Goal: Information Seeking & Learning: Learn about a topic

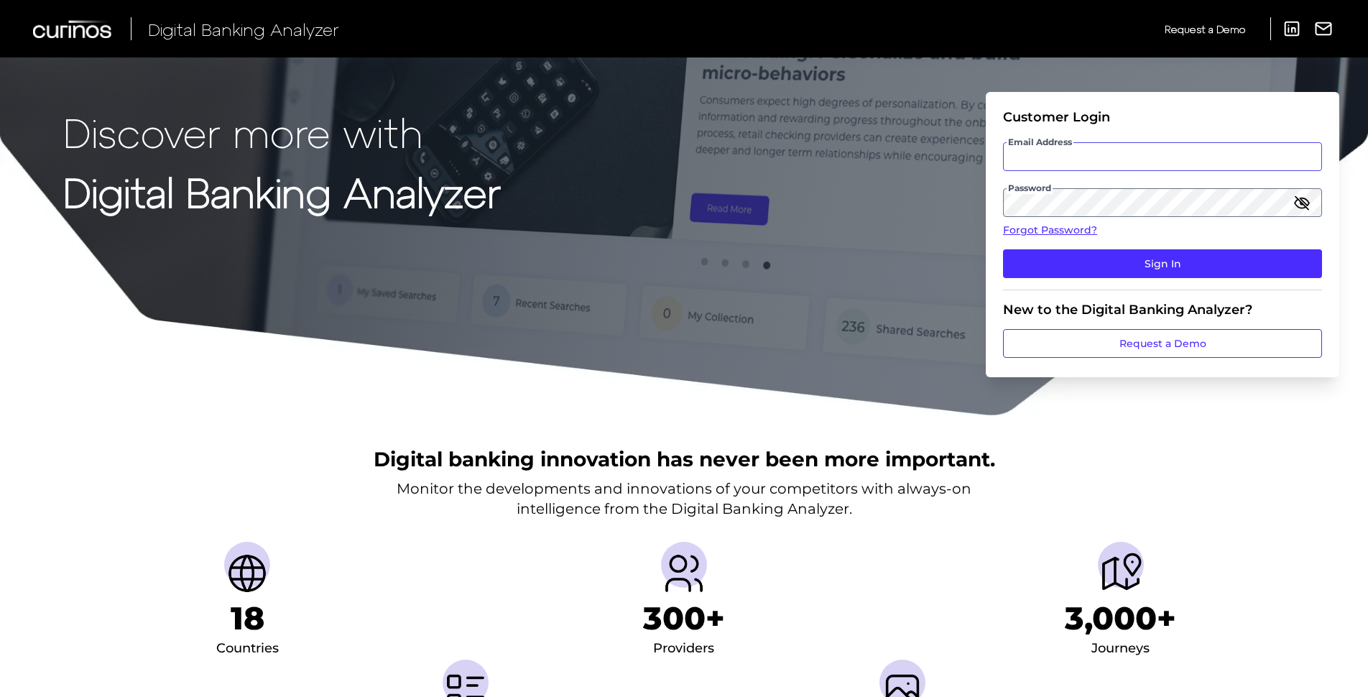
type input "[PERSON_NAME][EMAIL_ADDRESS][PERSON_NAME][DOMAIN_NAME]"
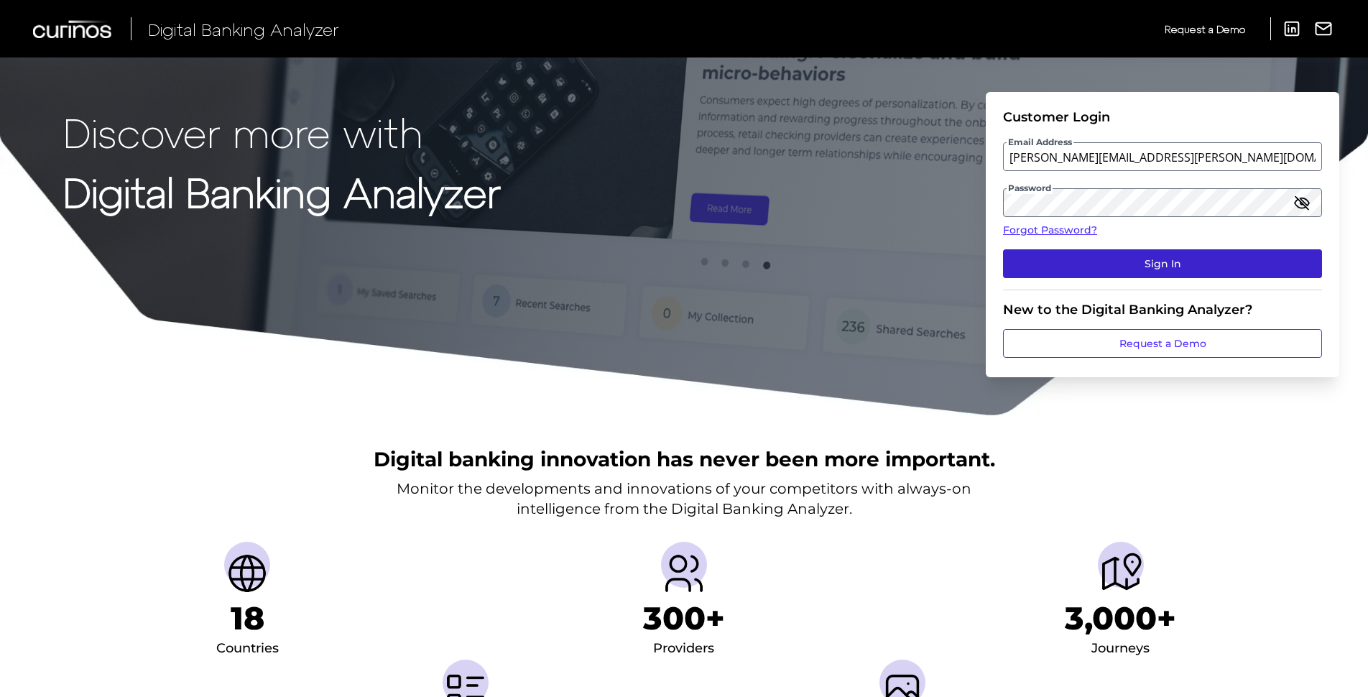
drag, startPoint x: 1089, startPoint y: 240, endPoint x: 1086, endPoint y: 249, distance: 9.8
click at [1089, 243] on fieldset "Customer Login Email Address [EMAIL_ADDRESS][DOMAIN_NAME] Password Forgot Passw…" at bounding box center [1162, 199] width 319 height 181
click at [1078, 257] on button "Sign In" at bounding box center [1162, 263] width 319 height 29
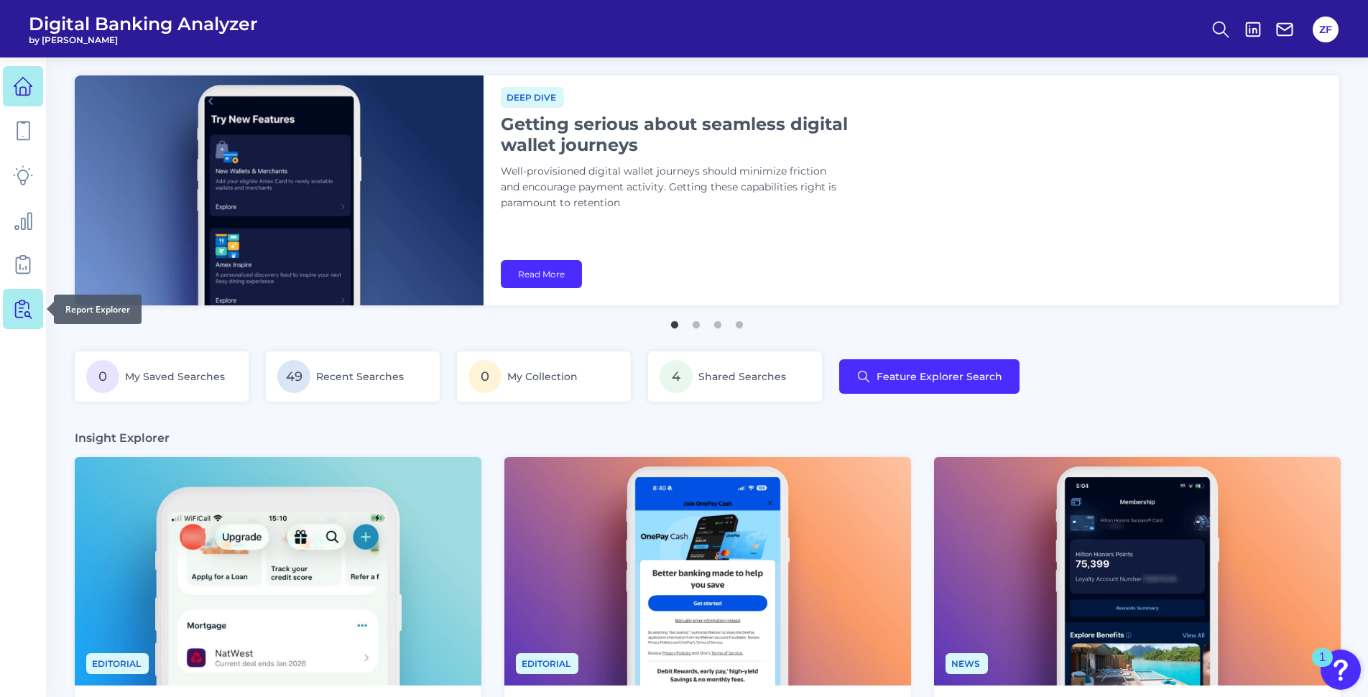
click at [28, 305] on icon at bounding box center [27, 305] width 4 height 6
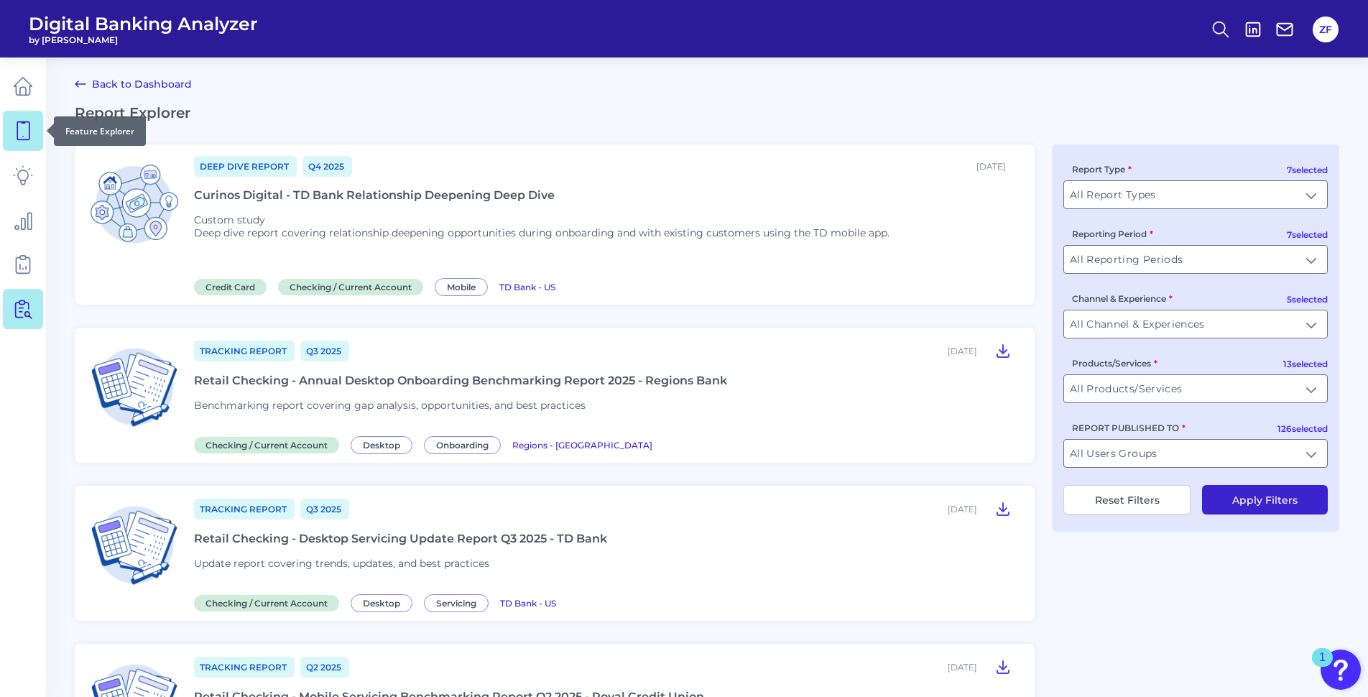
click at [23, 140] on icon at bounding box center [23, 131] width 12 height 18
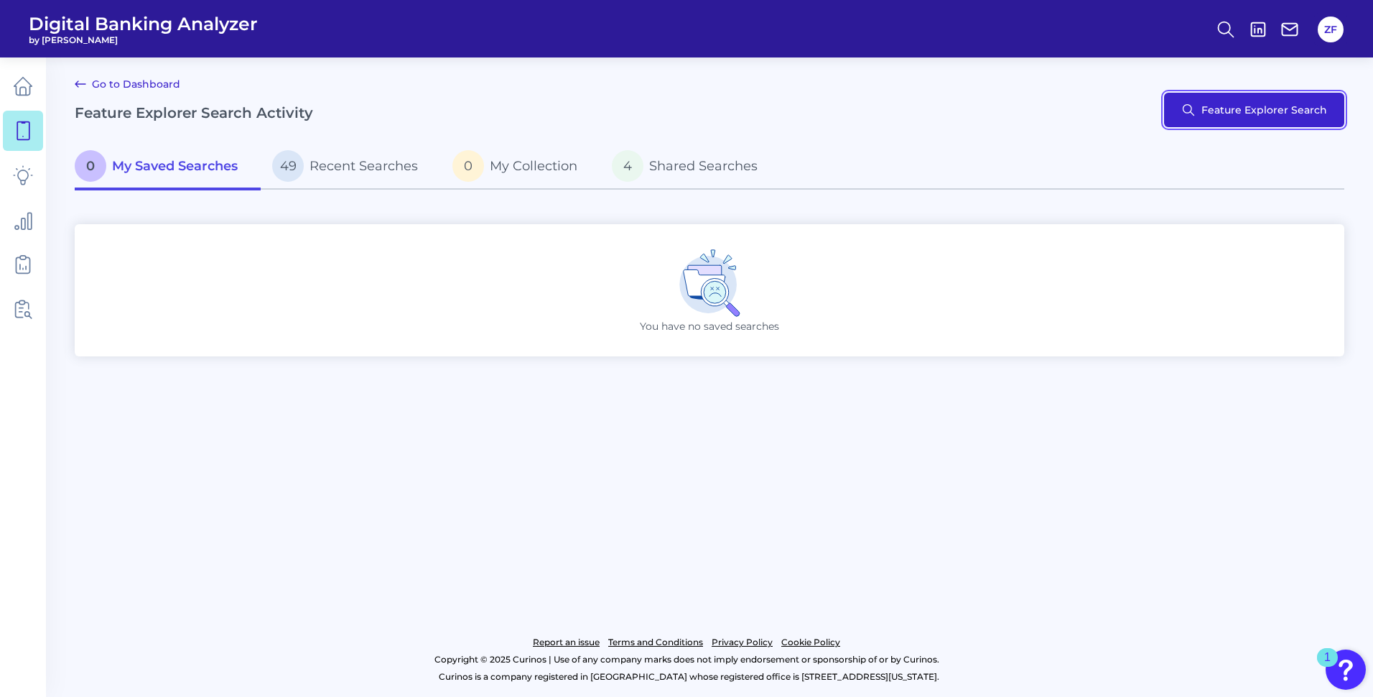
click at [1213, 113] on button "Feature Explorer Search" at bounding box center [1254, 110] width 180 height 34
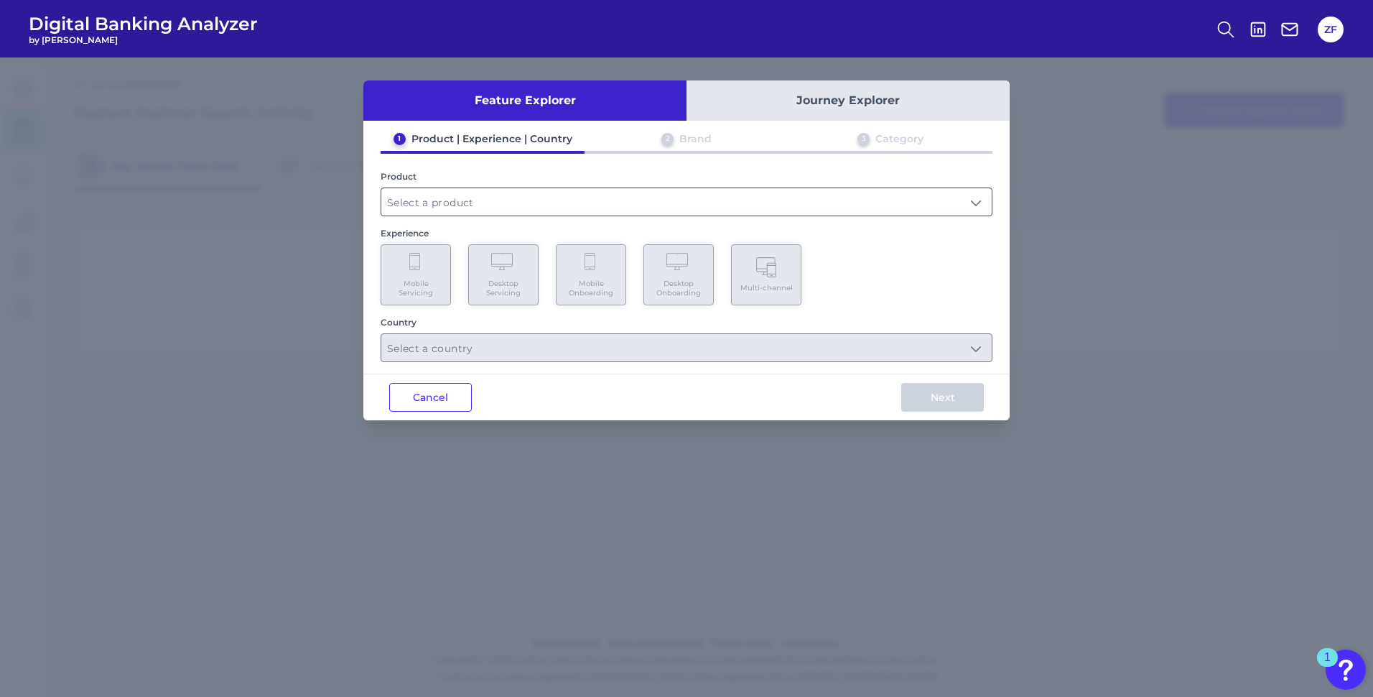
click at [483, 202] on input "text" at bounding box center [686, 201] width 610 height 27
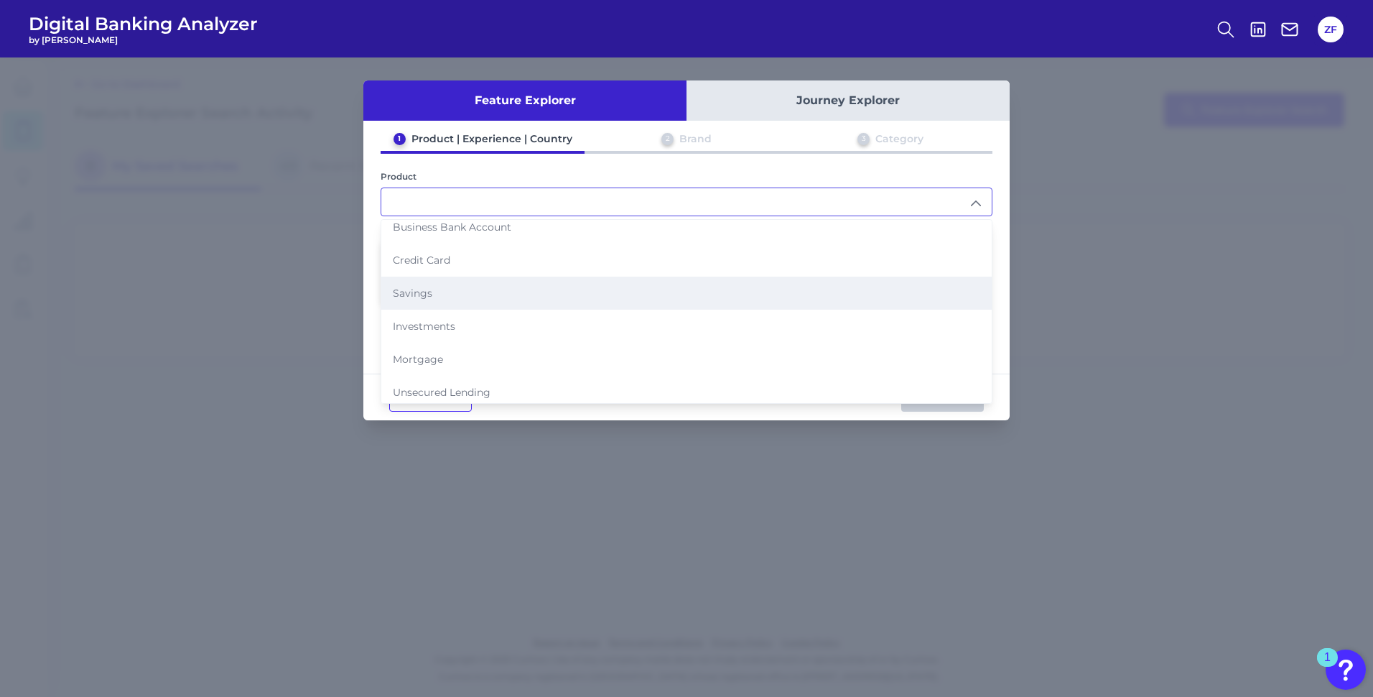
scroll to position [81, 0]
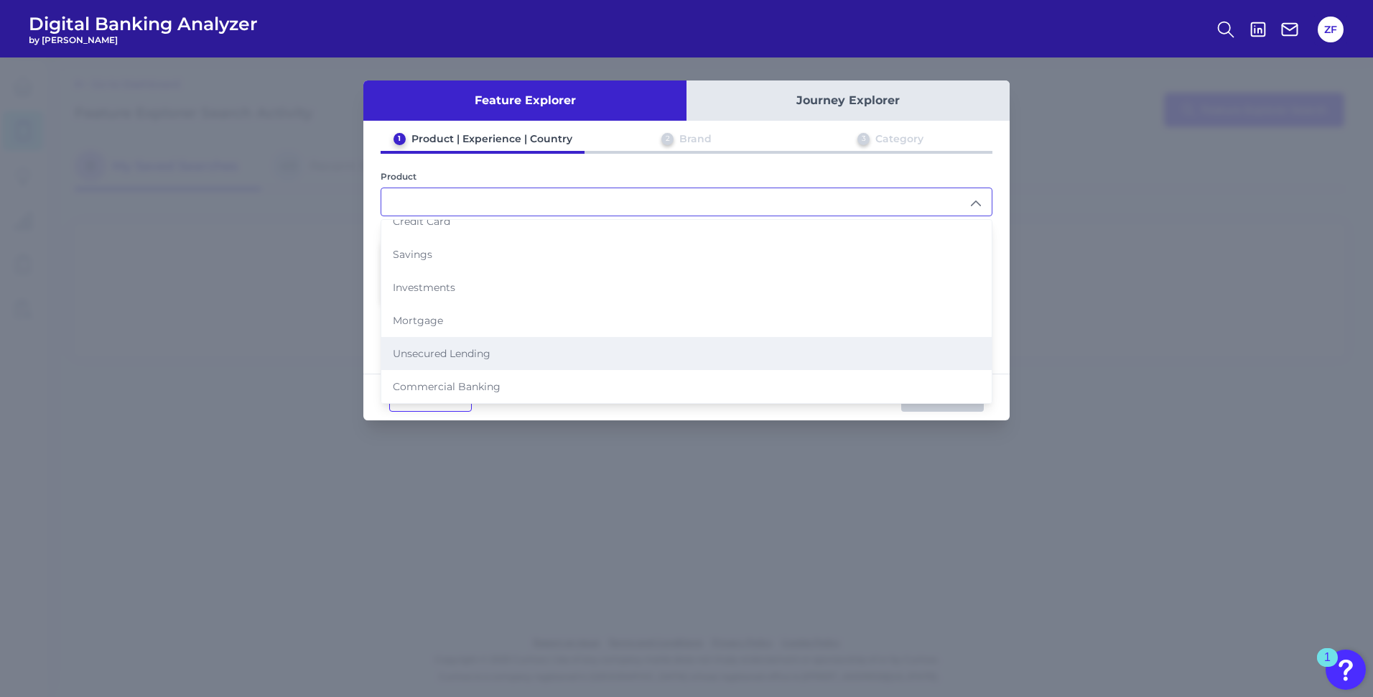
click at [487, 353] on span "Unsecured Lending" at bounding box center [442, 353] width 98 height 13
type input "Unsecured Lending"
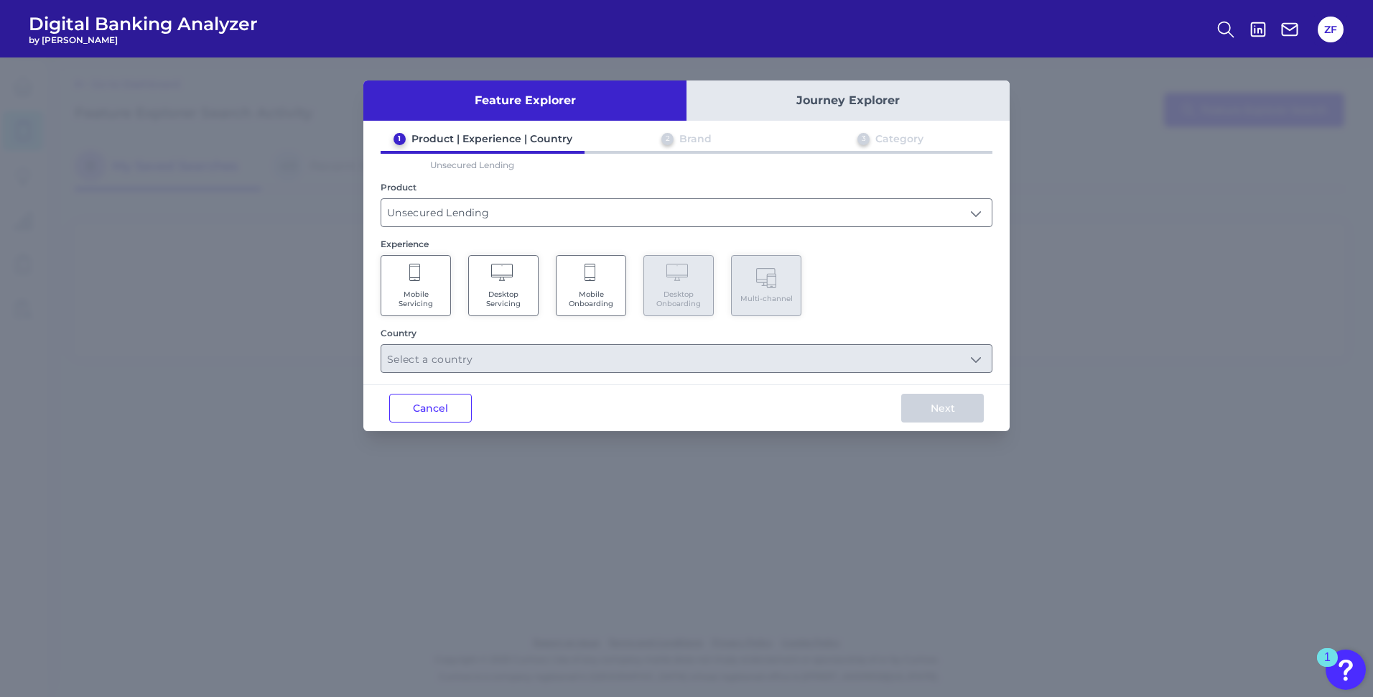
click at [588, 287] on Onboarding "Mobile Onboarding" at bounding box center [591, 285] width 70 height 61
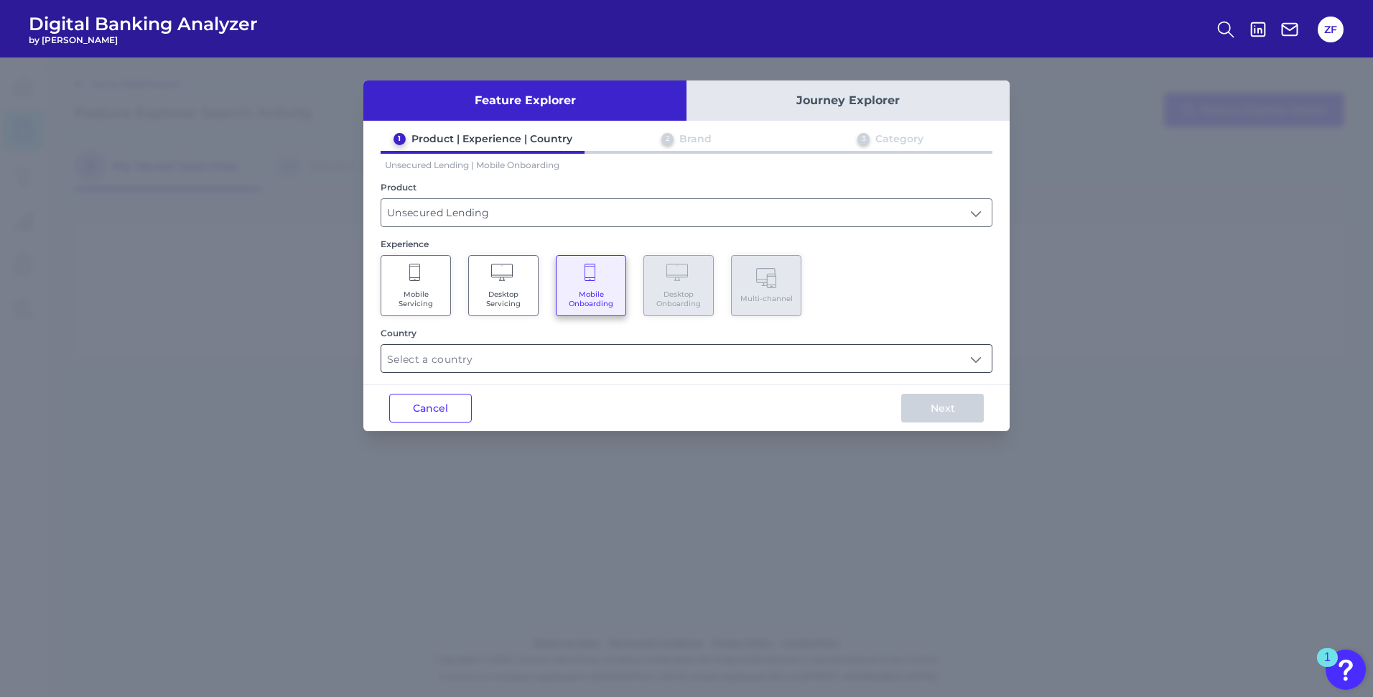
click at [530, 358] on input "text" at bounding box center [686, 358] width 610 height 27
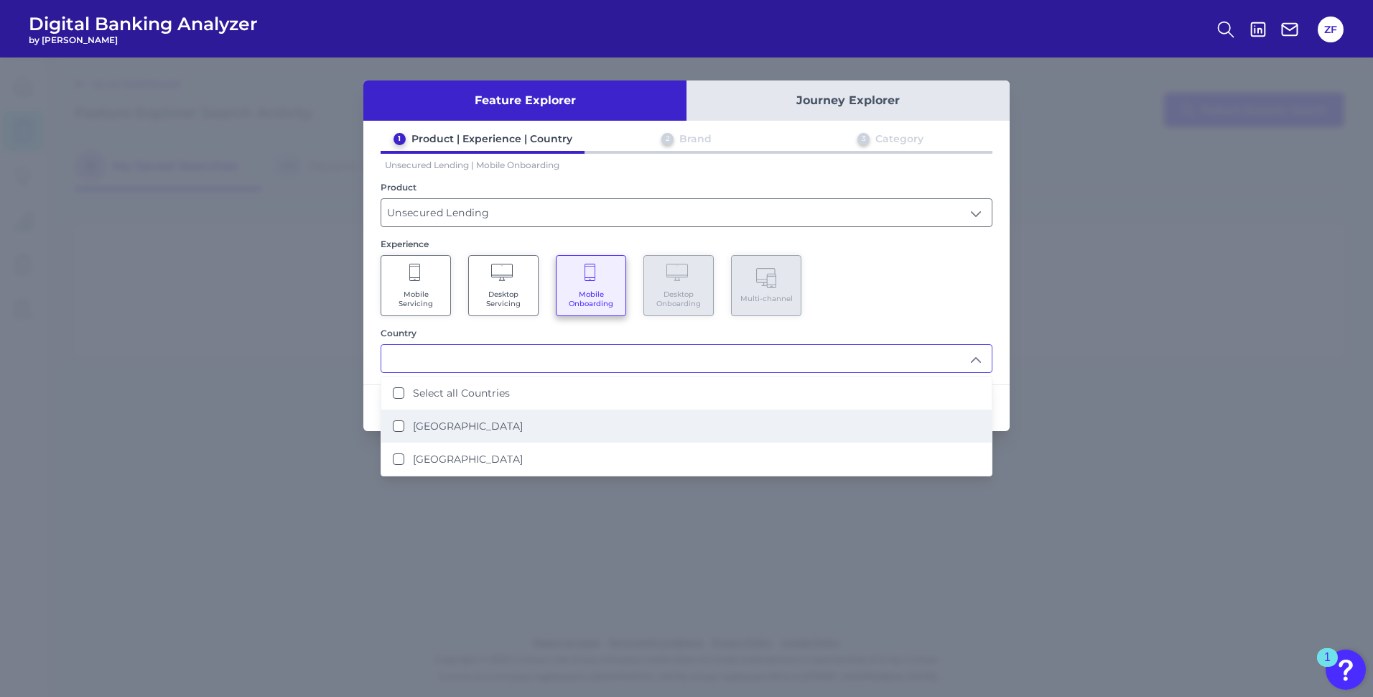
click at [503, 419] on li "[GEOGRAPHIC_DATA]" at bounding box center [686, 425] width 610 height 33
type input "[GEOGRAPHIC_DATA]"
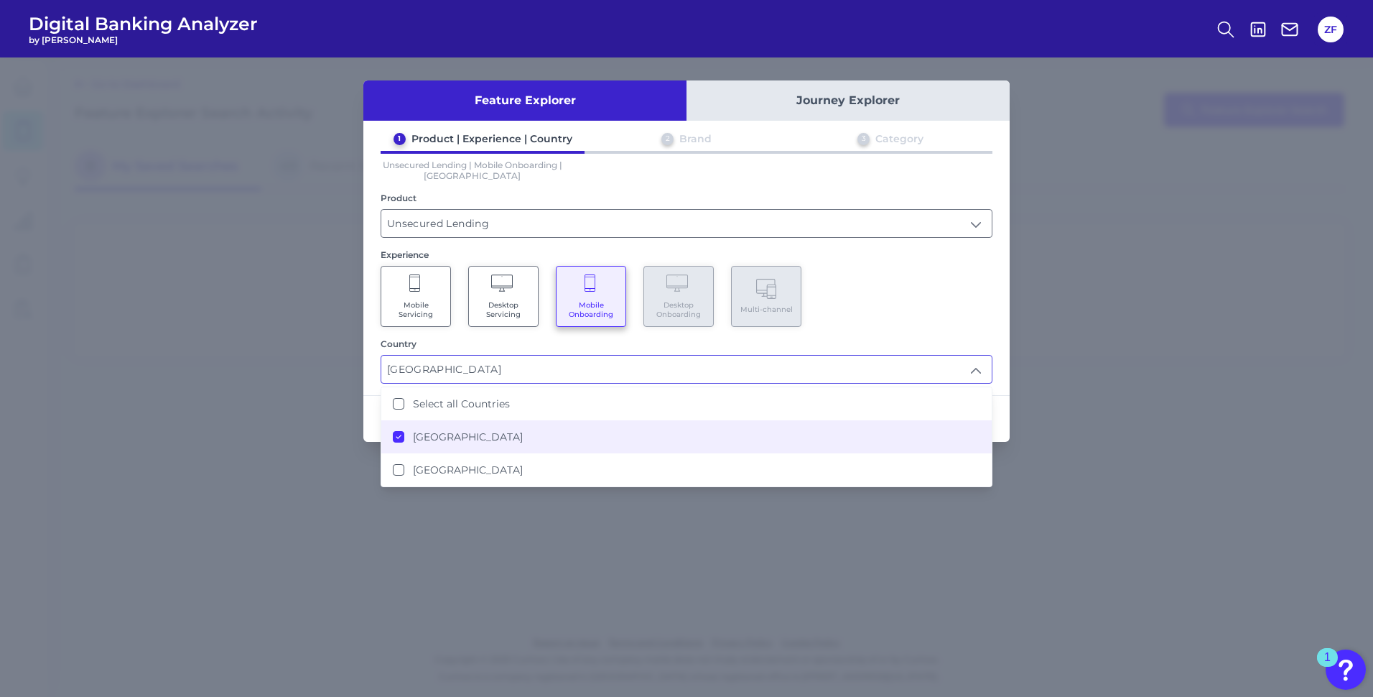
click at [909, 311] on div "Mobile Servicing Desktop Servicing Mobile Onboarding Desktop Onboarding Multi-c…" at bounding box center [687, 296] width 612 height 61
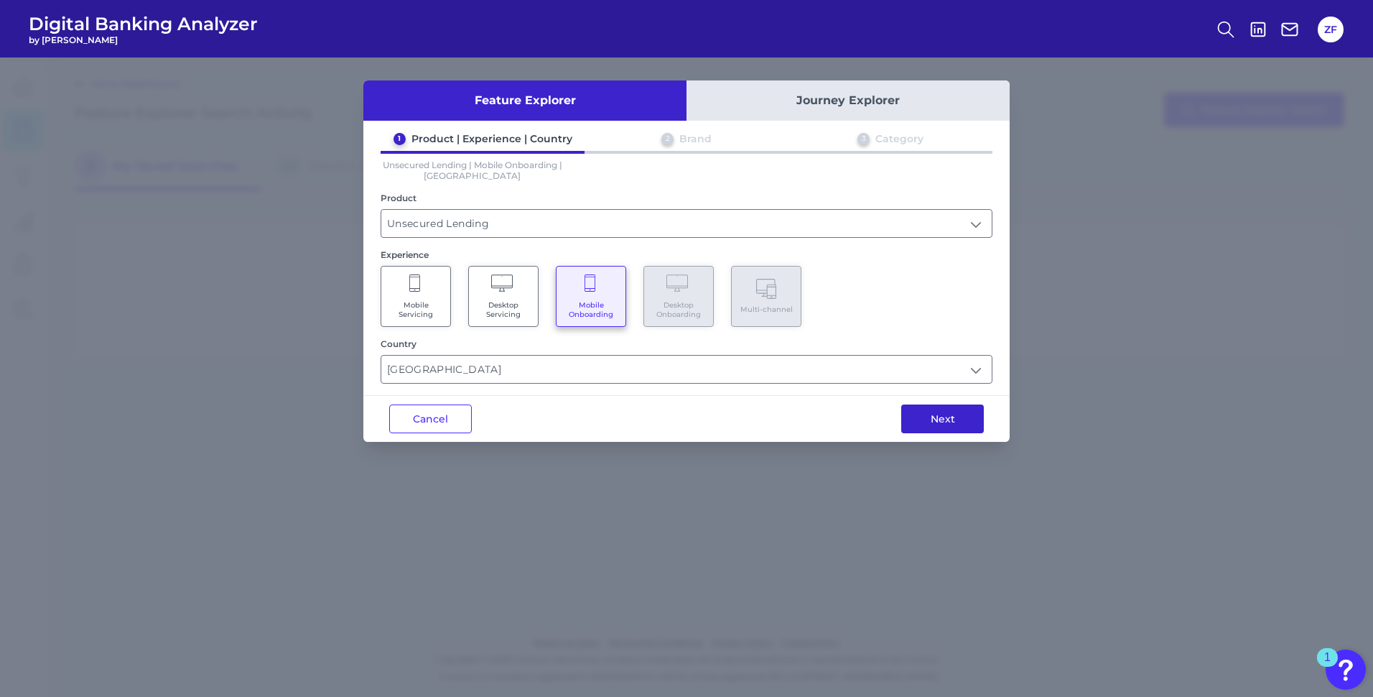
click at [942, 416] on button "Next" at bounding box center [942, 418] width 83 height 29
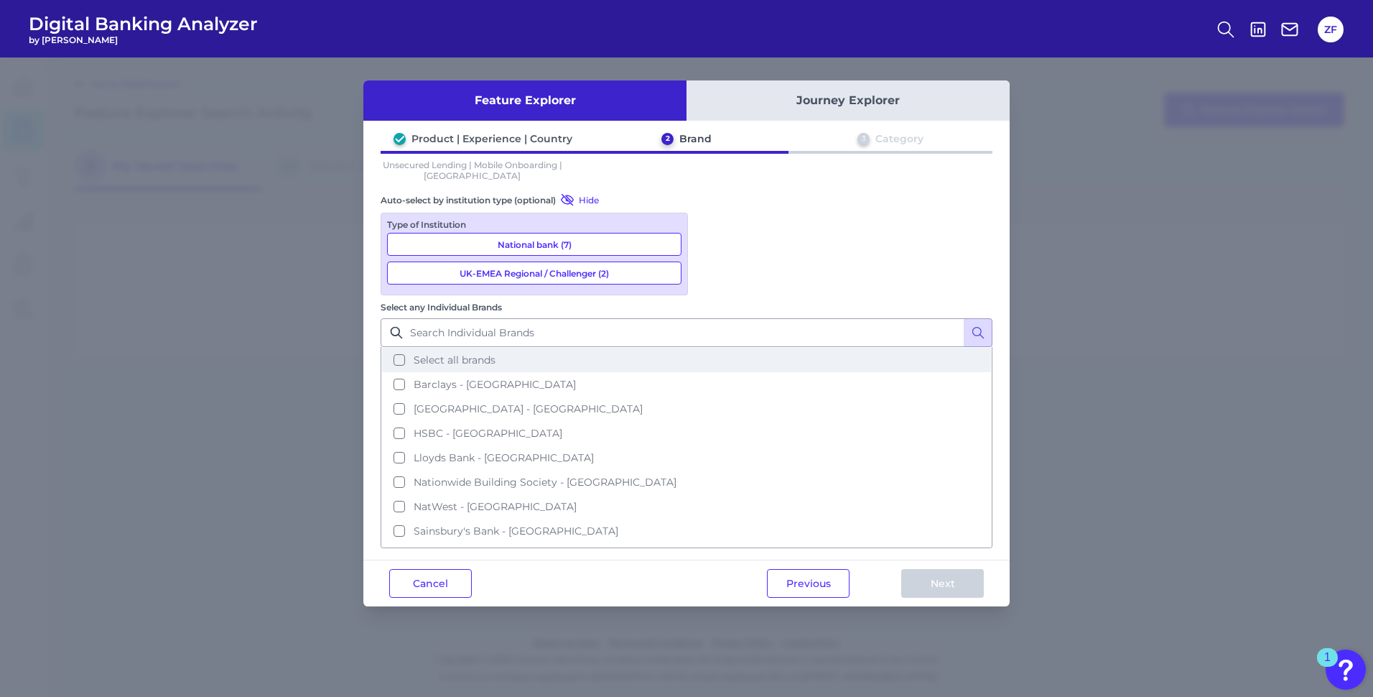
click at [496, 353] on span "Select all brands" at bounding box center [455, 359] width 82 height 13
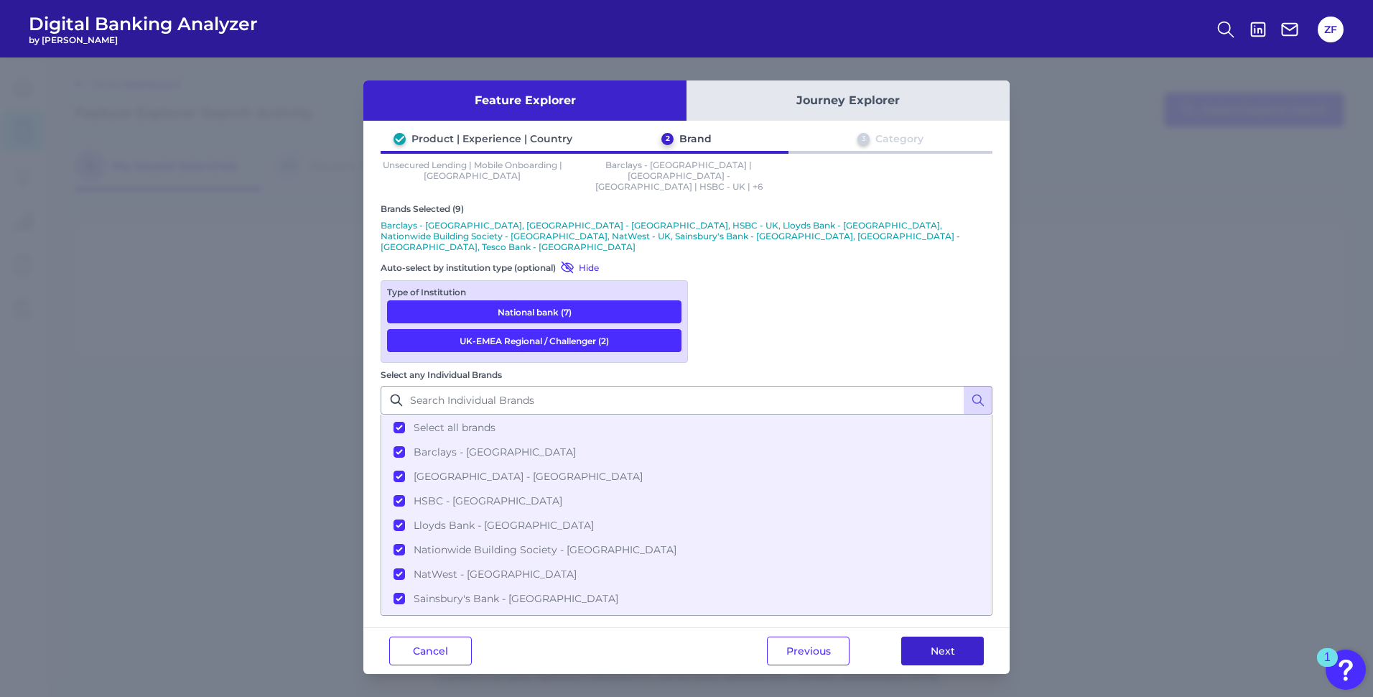
click at [934, 636] on button "Next" at bounding box center [942, 650] width 83 height 29
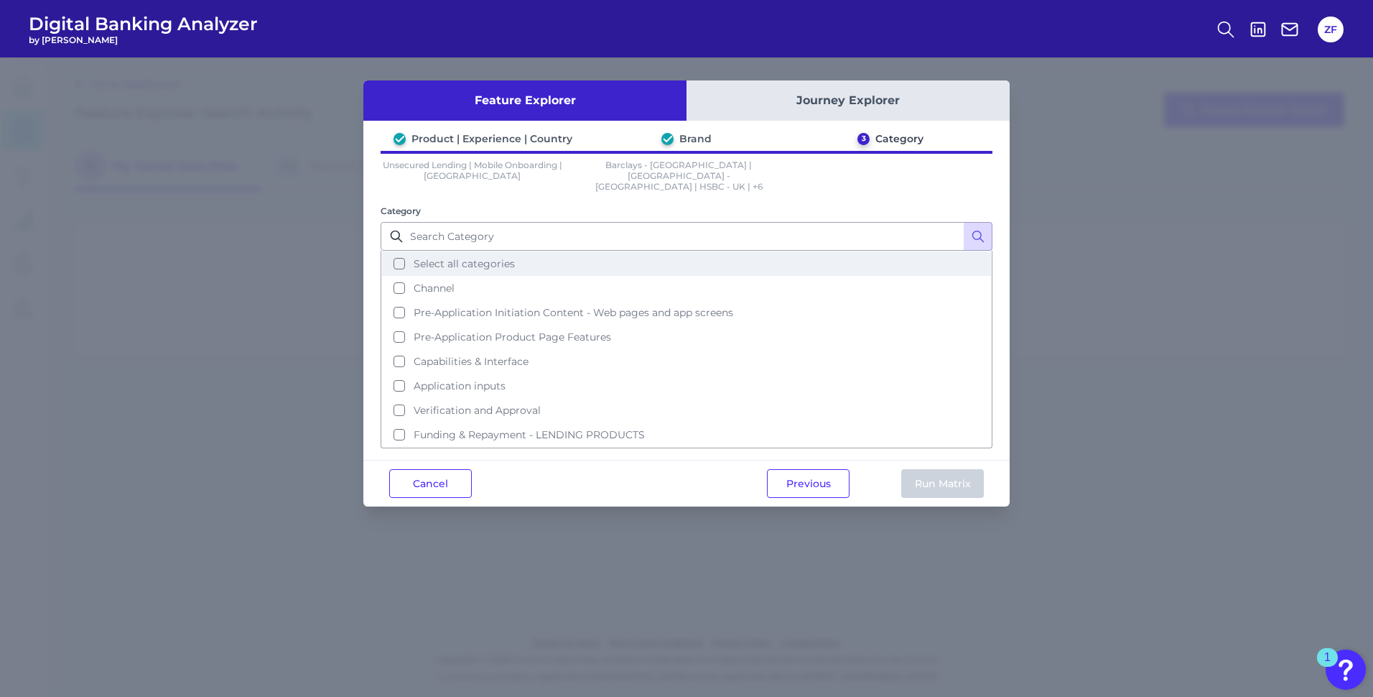
click at [459, 257] on span "Select all categories" at bounding box center [464, 263] width 101 height 13
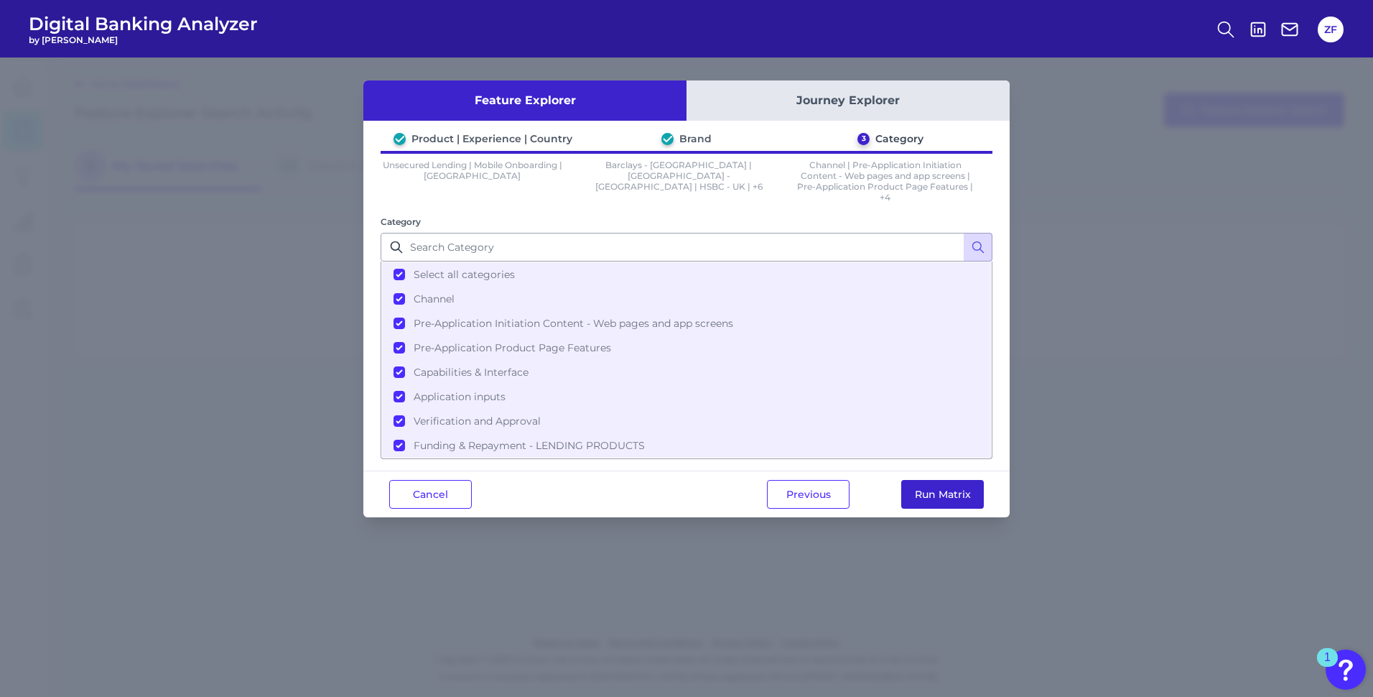
click at [958, 492] on button "Run Matrix" at bounding box center [942, 494] width 83 height 29
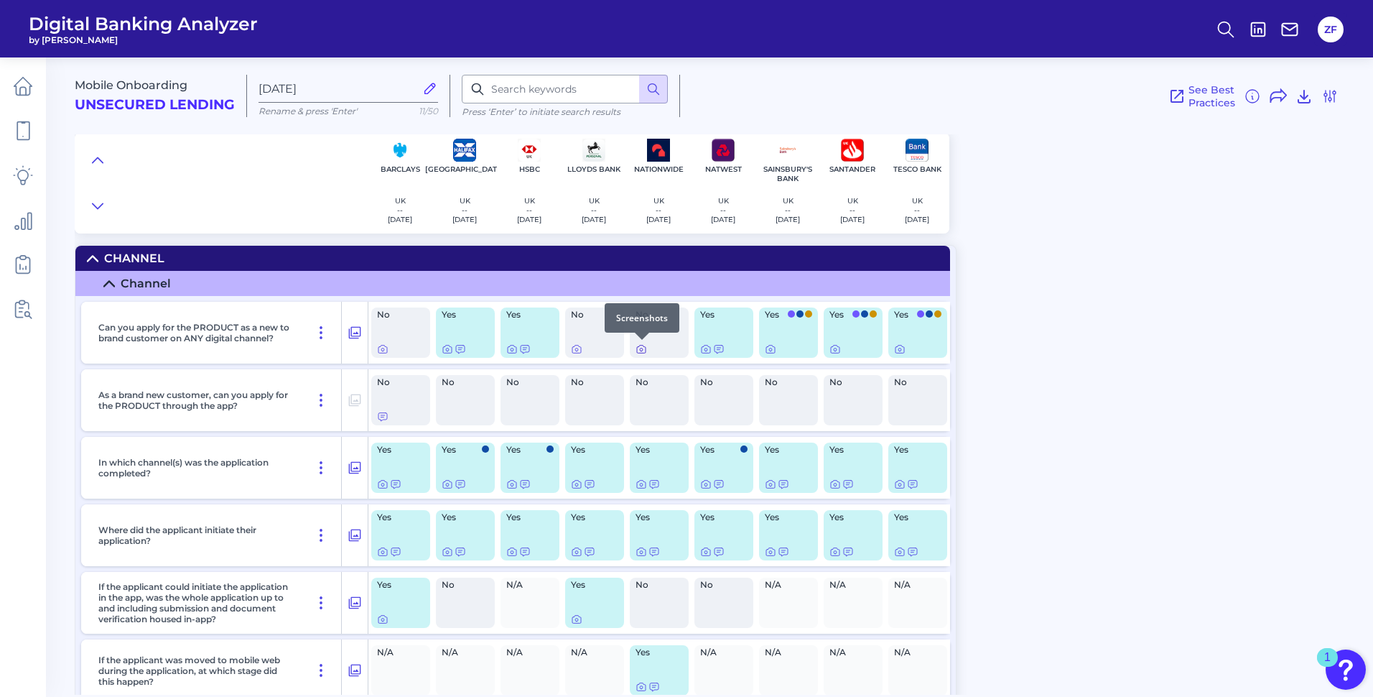
click at [640, 351] on icon at bounding box center [641, 348] width 11 height 11
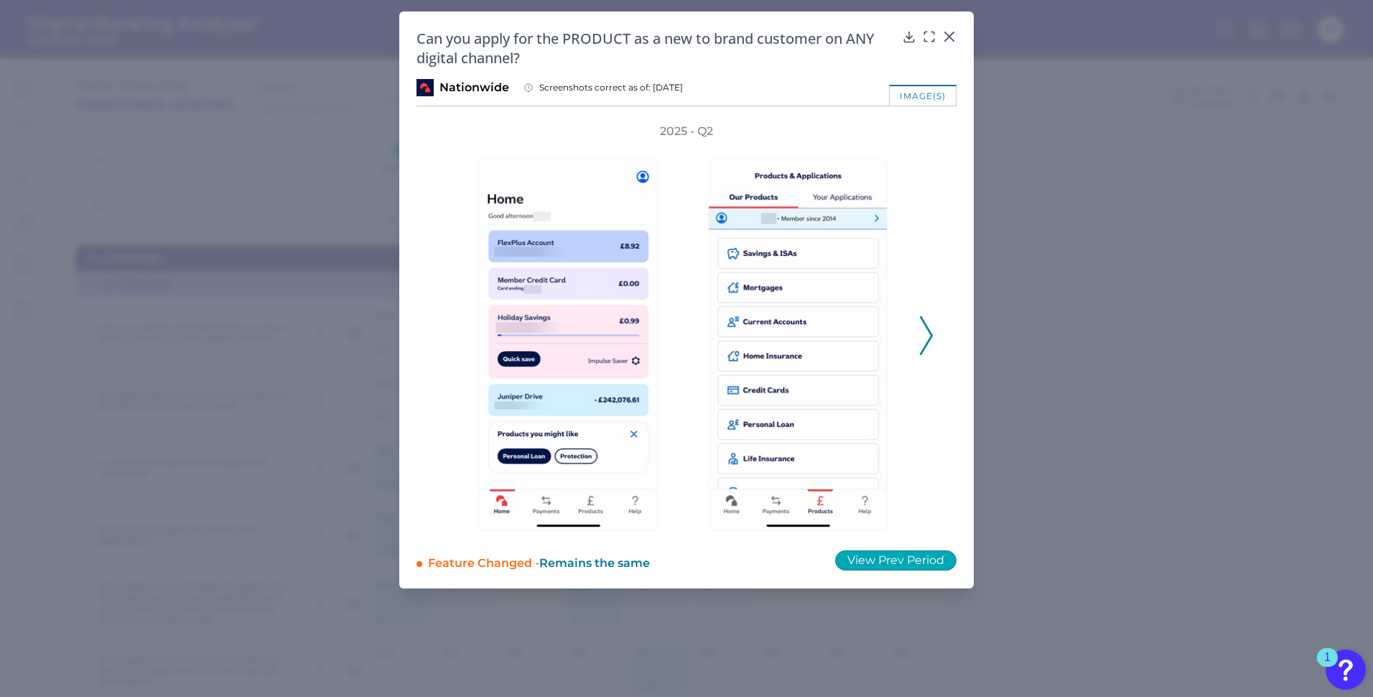
click at [901, 554] on button "View Prev Period" at bounding box center [895, 560] width 121 height 20
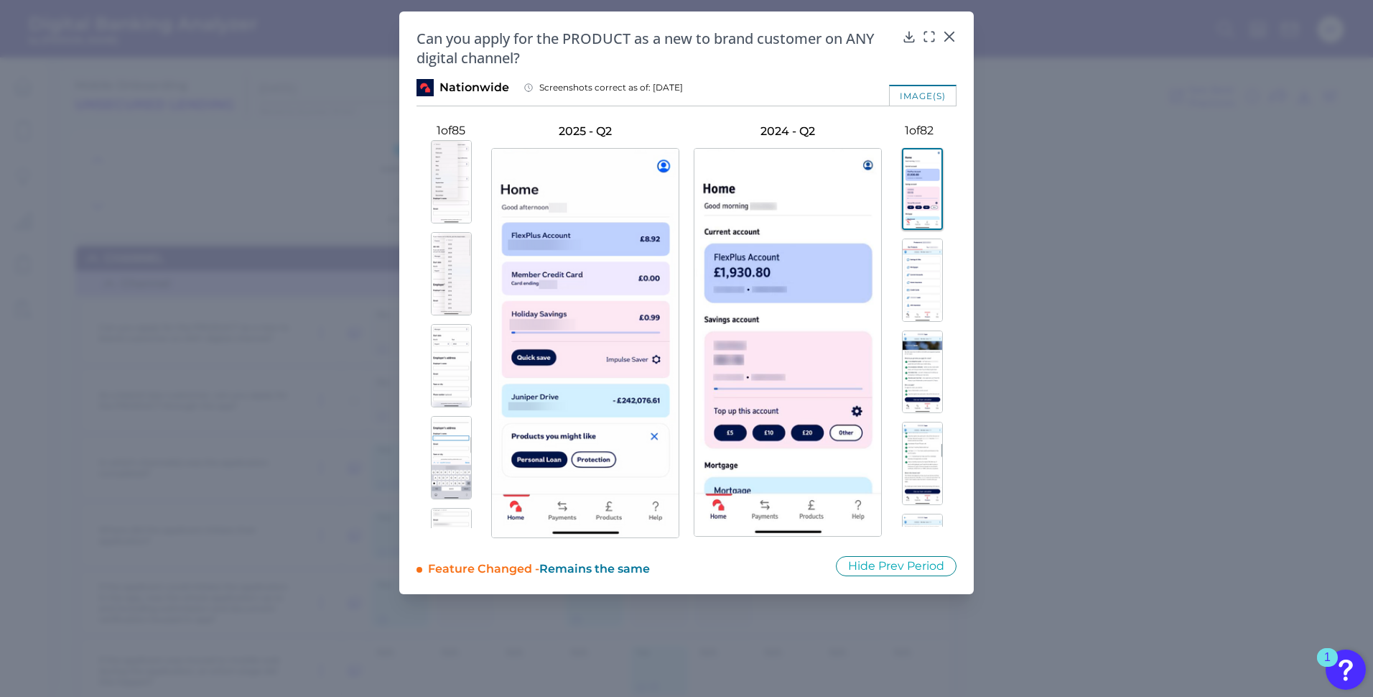
click at [450, 325] on img at bounding box center [451, 365] width 41 height 83
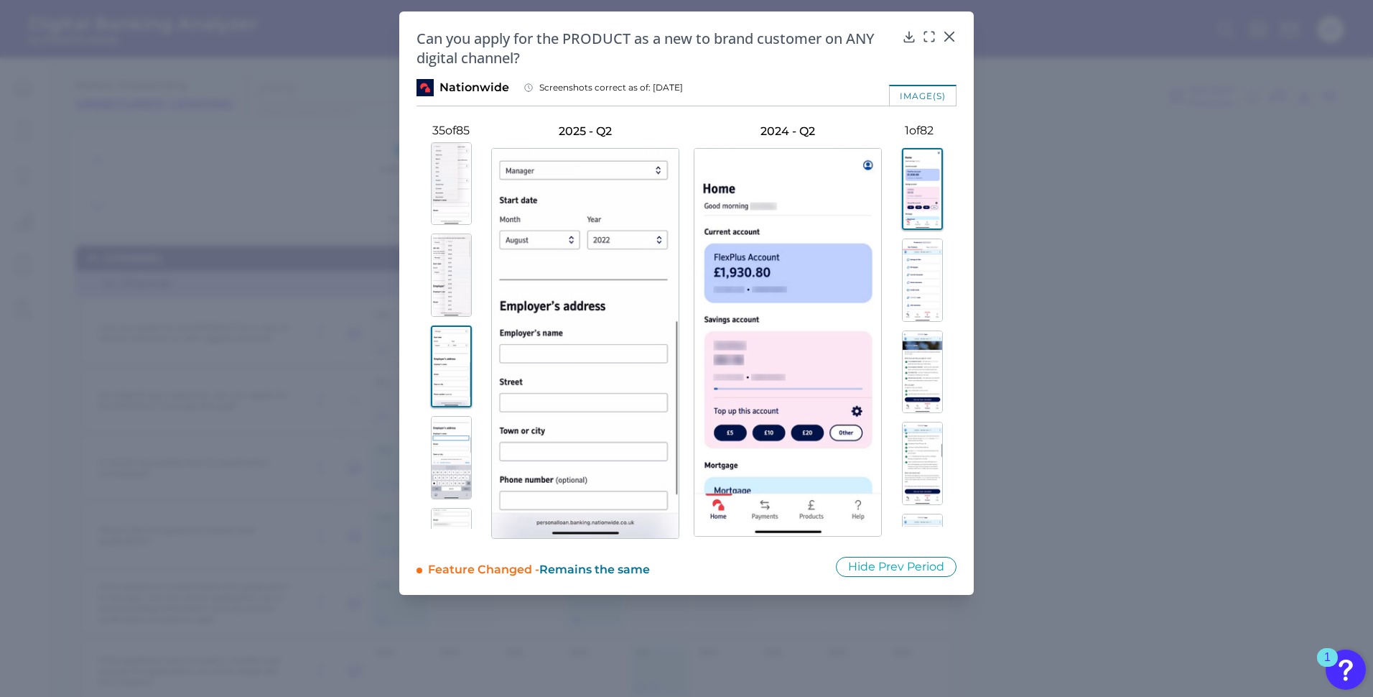
scroll to position [2947, 0]
click at [452, 327] on img at bounding box center [451, 339] width 41 height 83
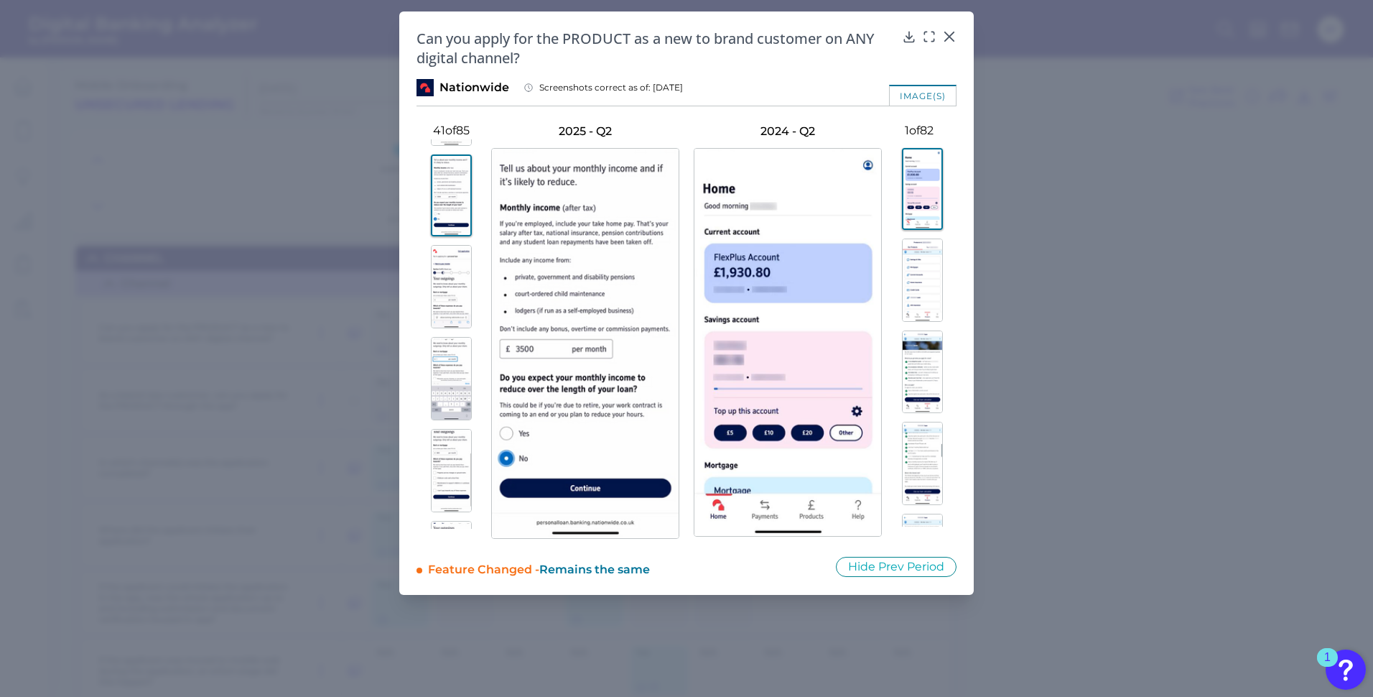
click at [455, 305] on img at bounding box center [451, 286] width 41 height 83
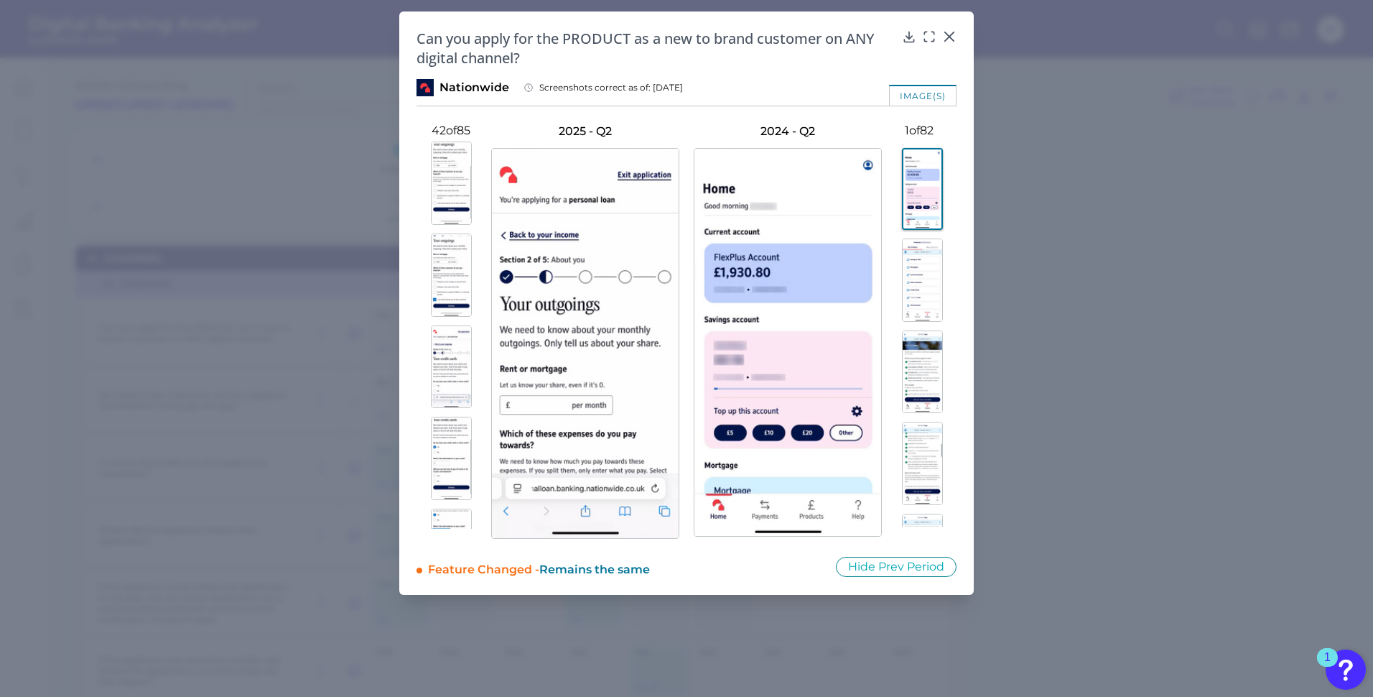
click at [439, 273] on img at bounding box center [451, 274] width 41 height 83
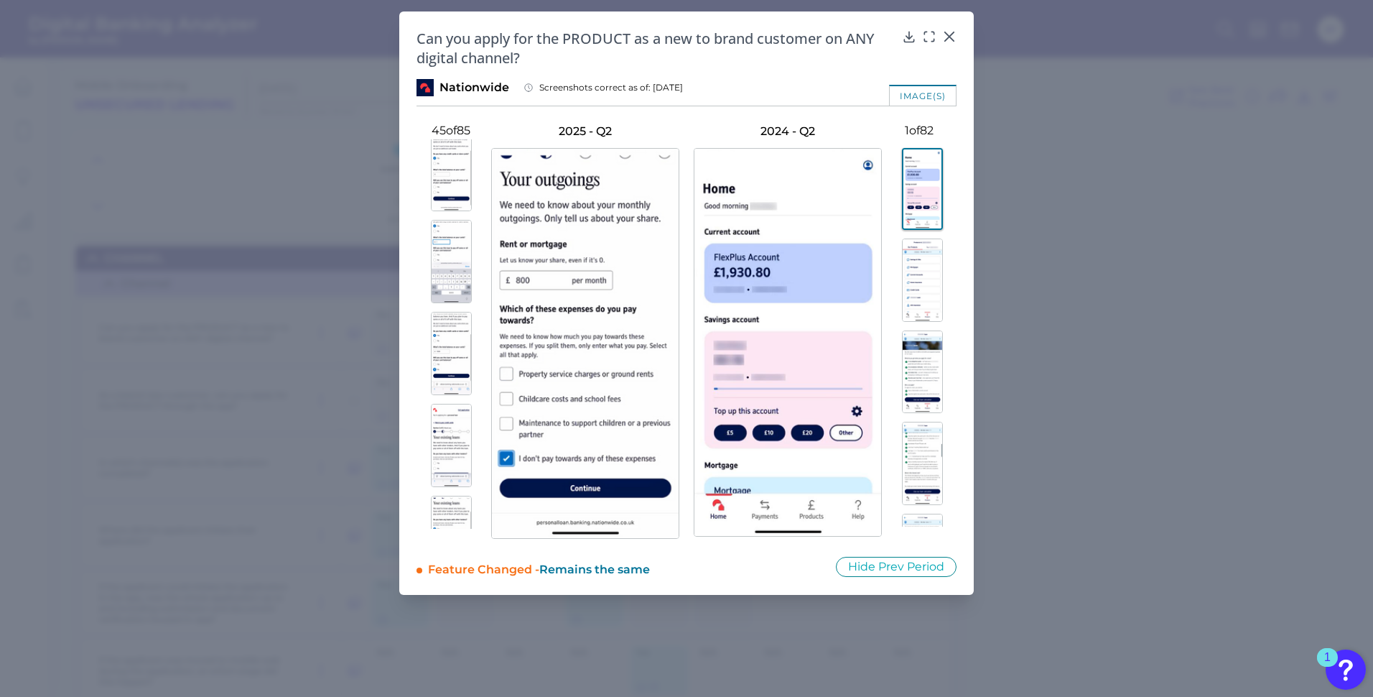
click at [442, 298] on img at bounding box center [451, 261] width 41 height 83
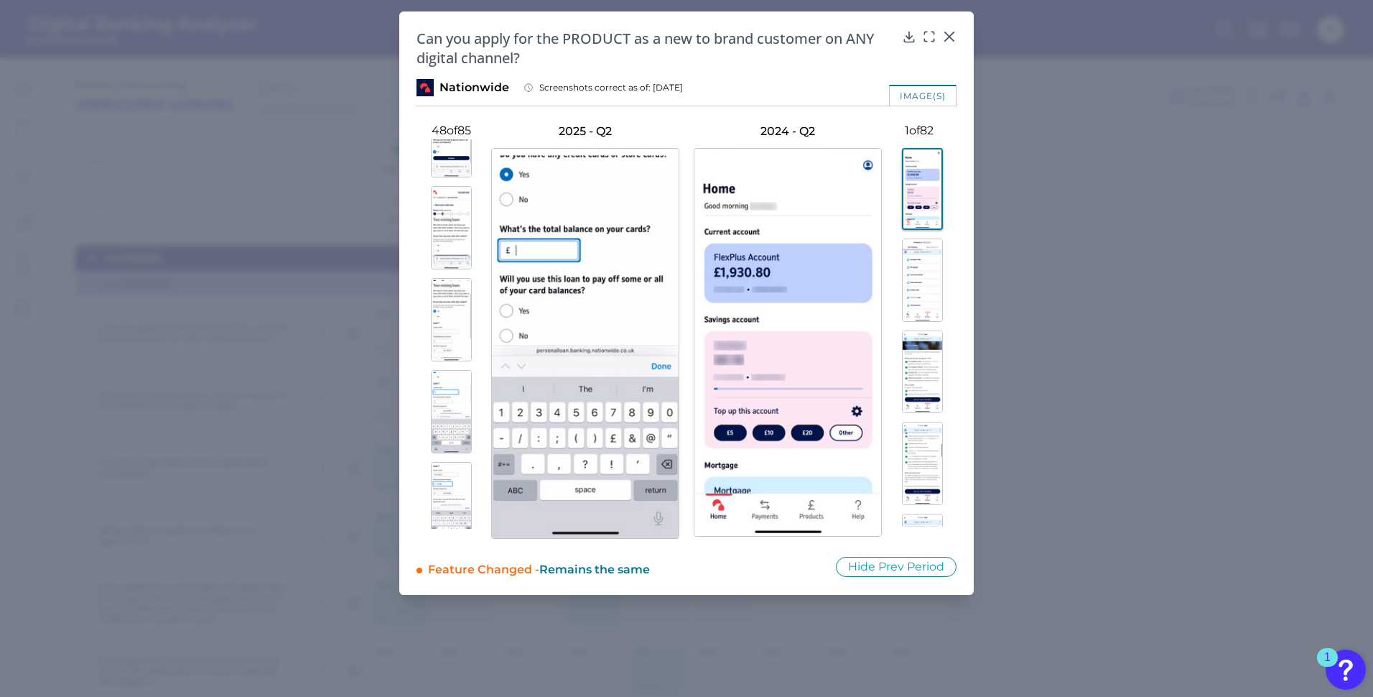
click at [449, 325] on img at bounding box center [451, 319] width 41 height 83
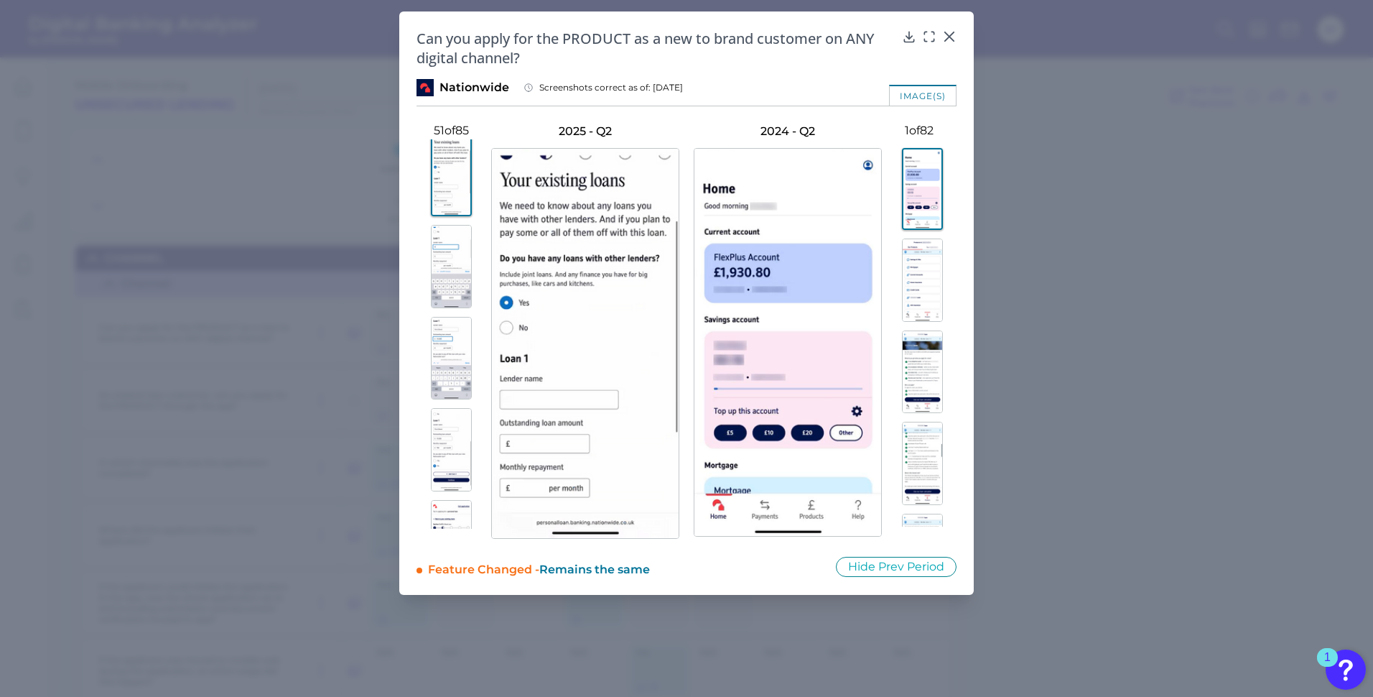
click at [449, 325] on img at bounding box center [451, 358] width 41 height 83
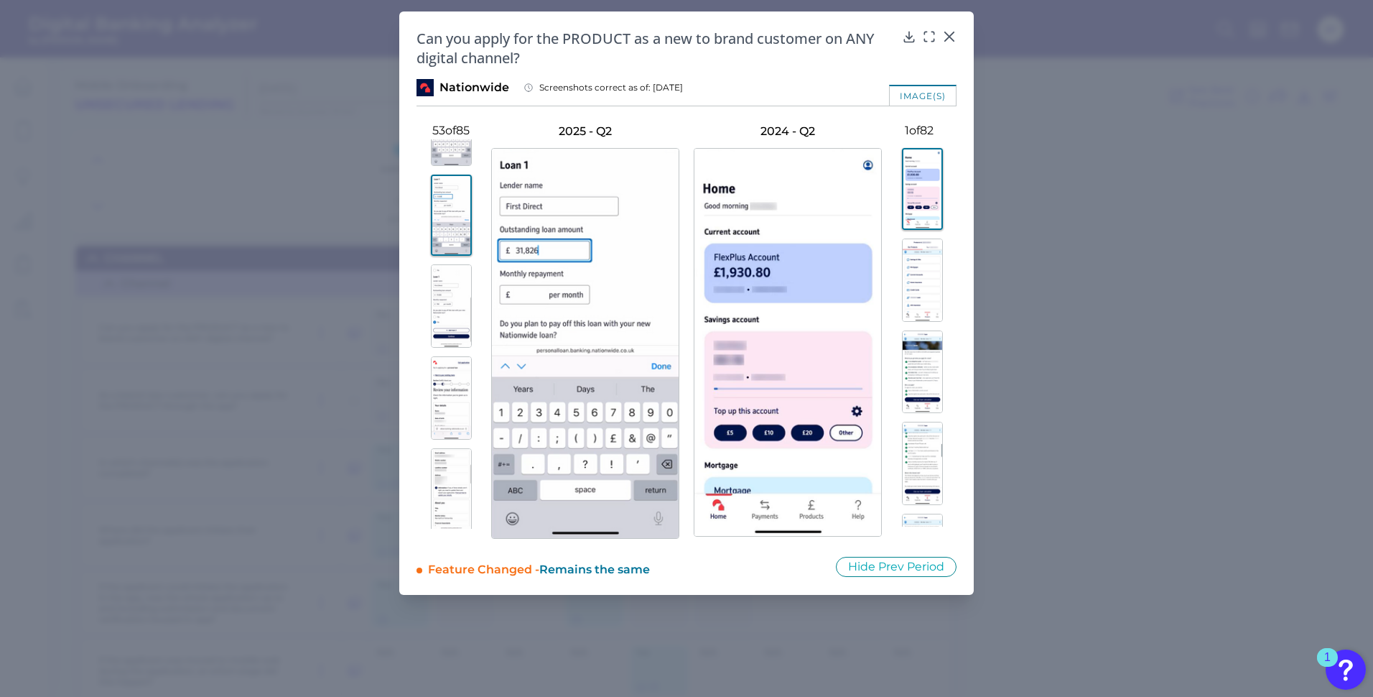
click at [449, 325] on img at bounding box center [451, 305] width 41 height 83
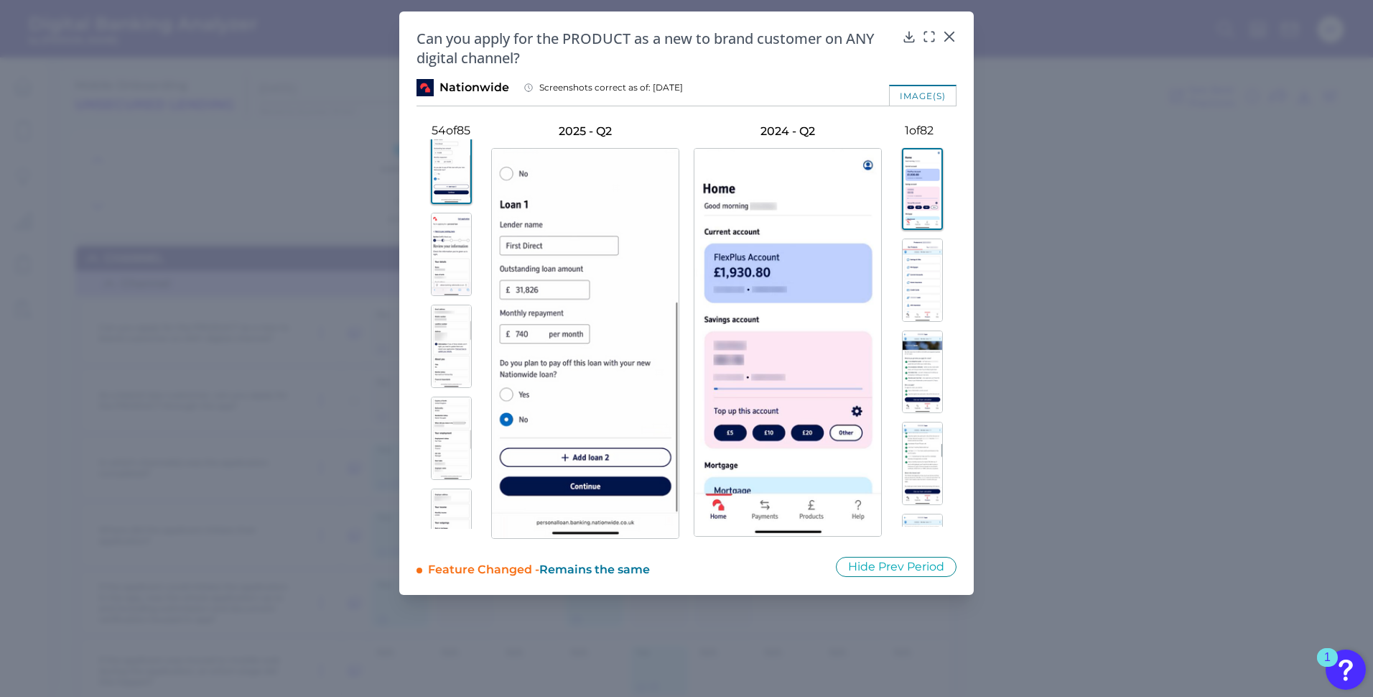
click at [449, 325] on img at bounding box center [451, 346] width 41 height 83
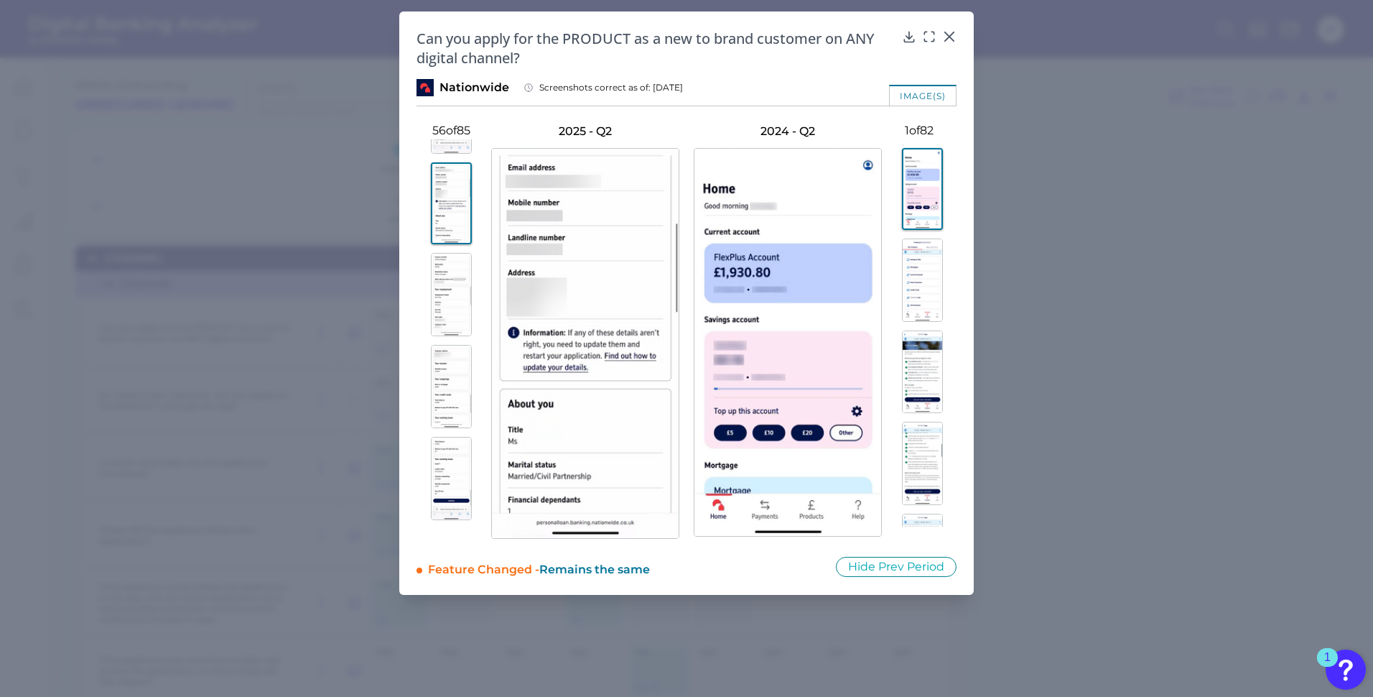
click at [449, 325] on img at bounding box center [451, 294] width 41 height 83
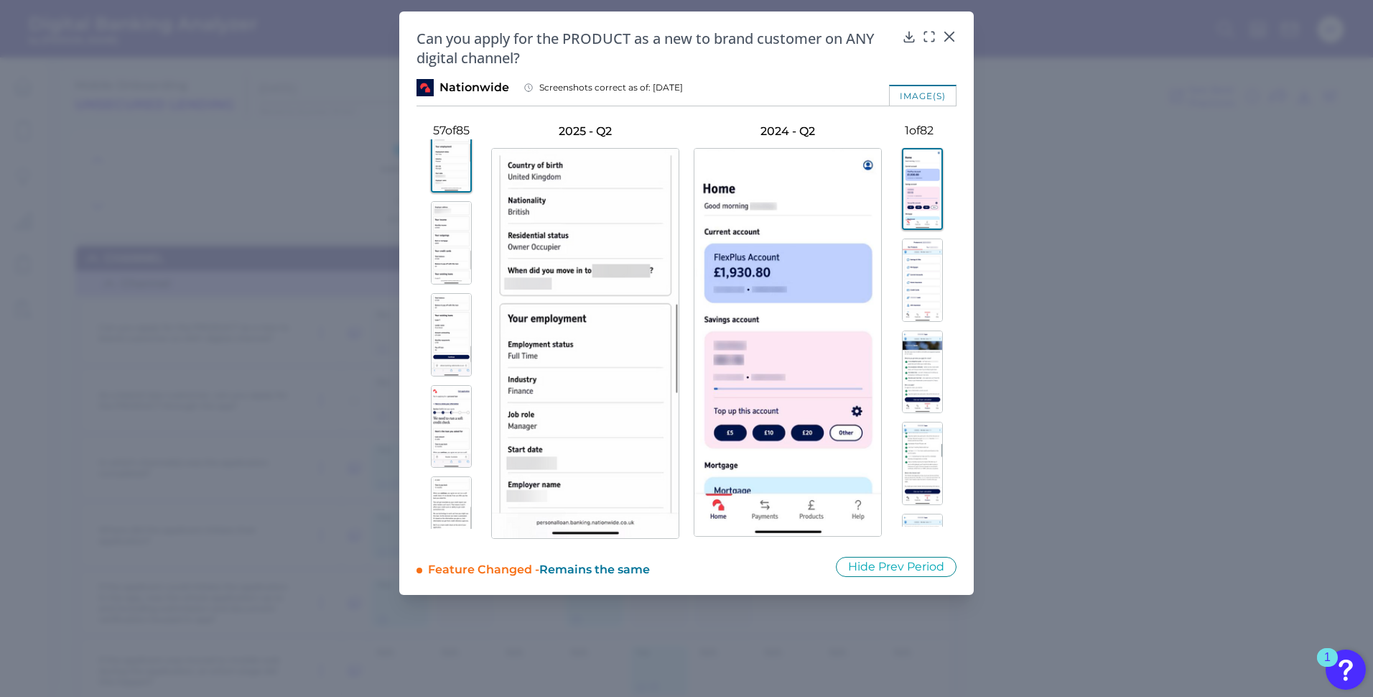
click at [449, 325] on img at bounding box center [451, 334] width 41 height 83
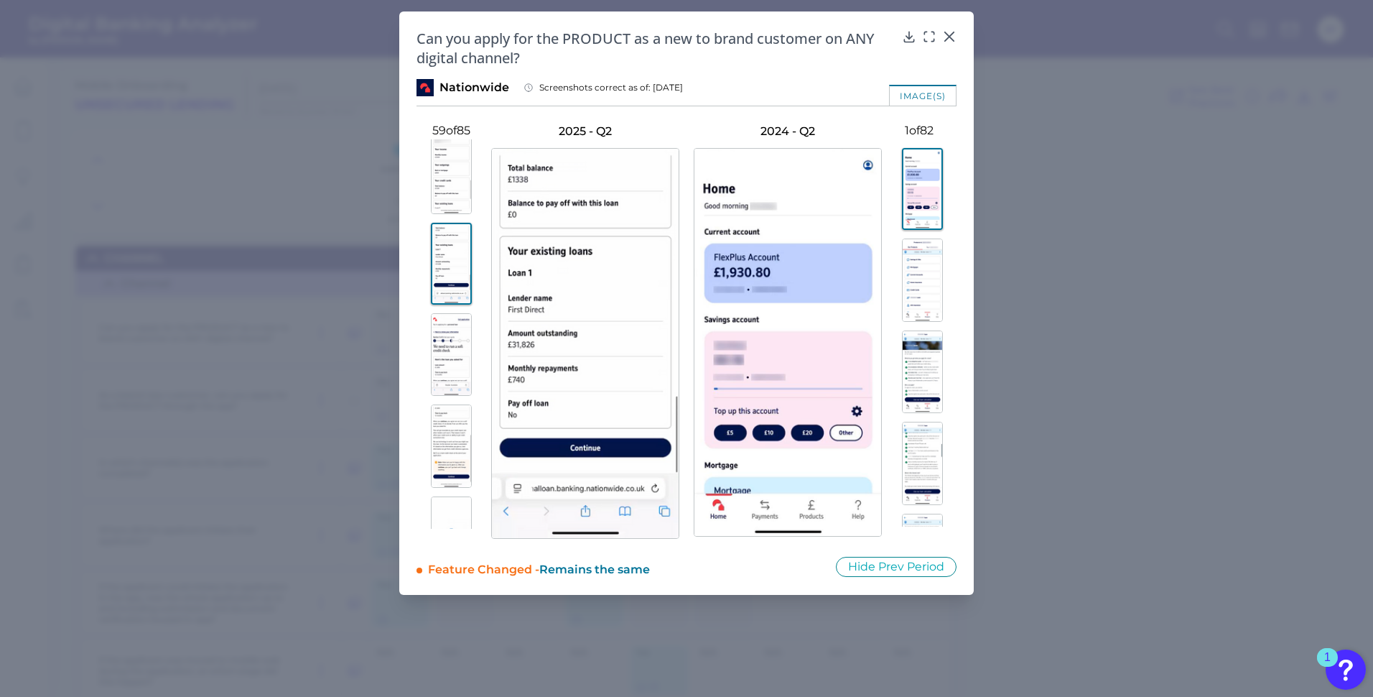
click at [449, 325] on img at bounding box center [451, 354] width 41 height 83
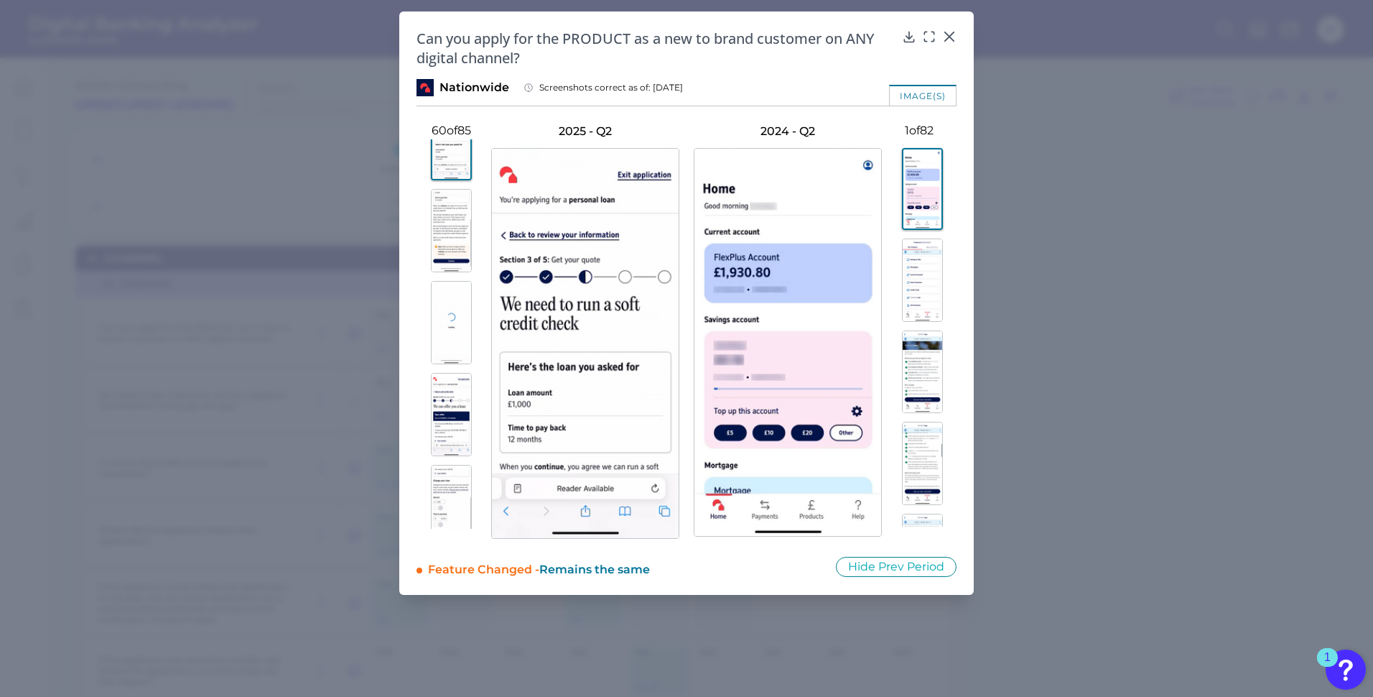
click at [449, 325] on img at bounding box center [451, 322] width 41 height 83
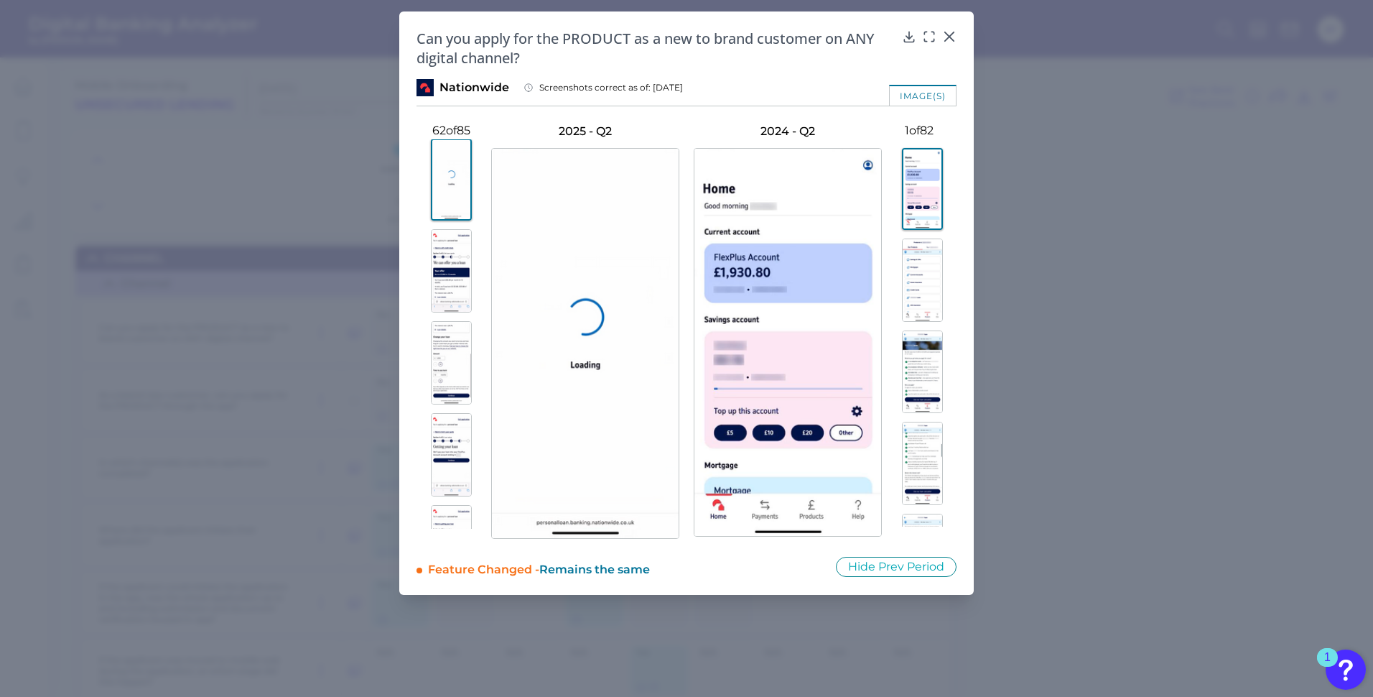
click at [449, 325] on img at bounding box center [451, 362] width 41 height 83
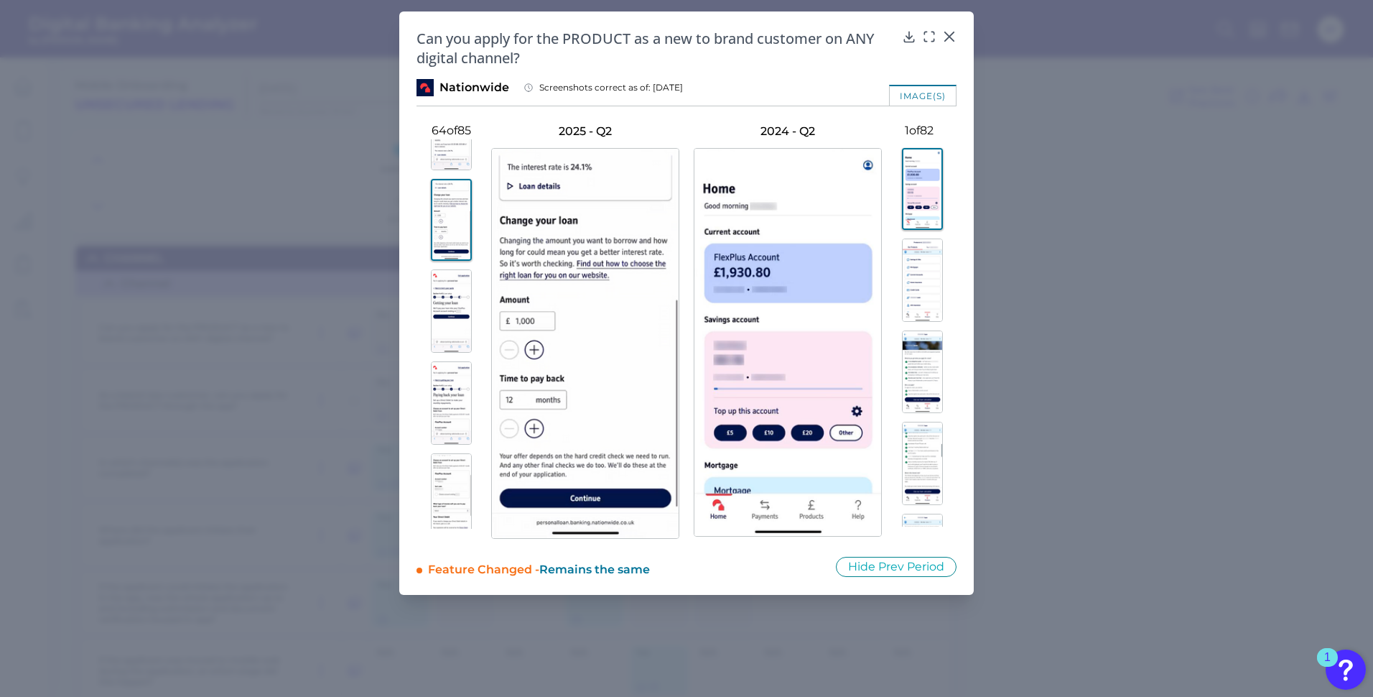
click at [449, 325] on img at bounding box center [451, 310] width 41 height 83
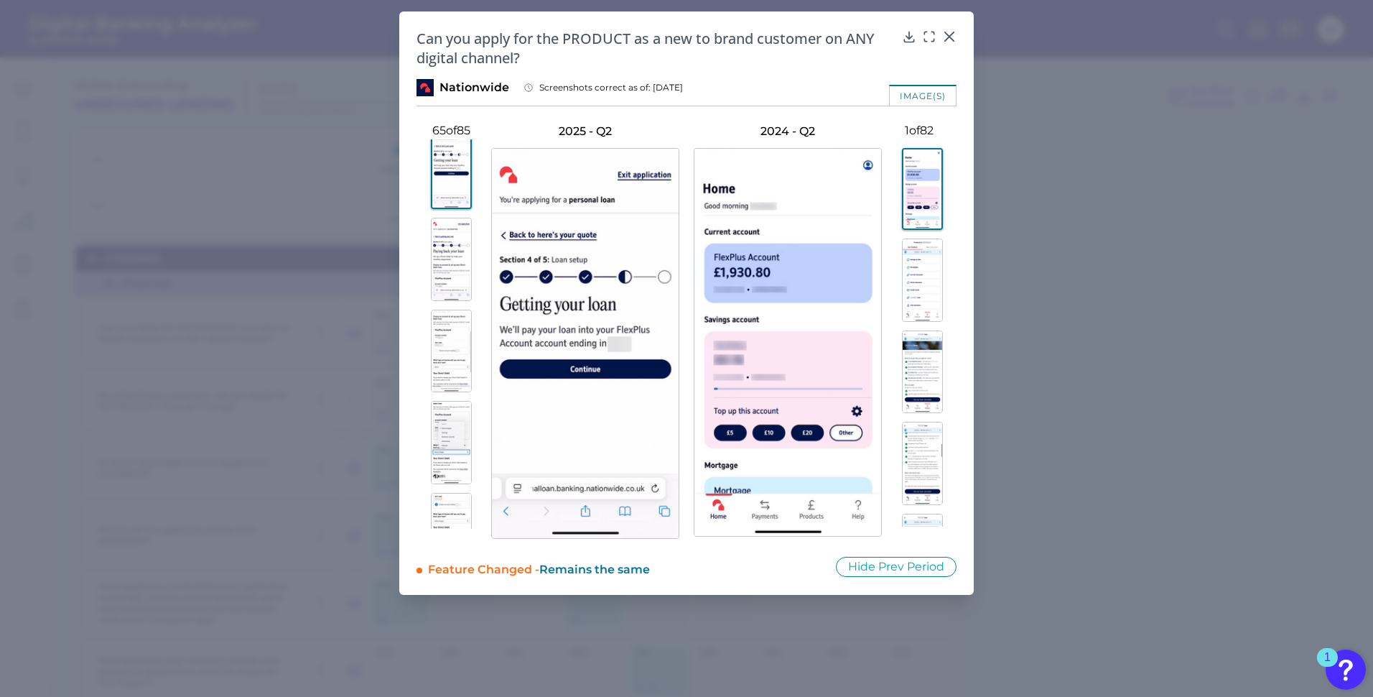
click at [449, 325] on img at bounding box center [451, 351] width 41 height 83
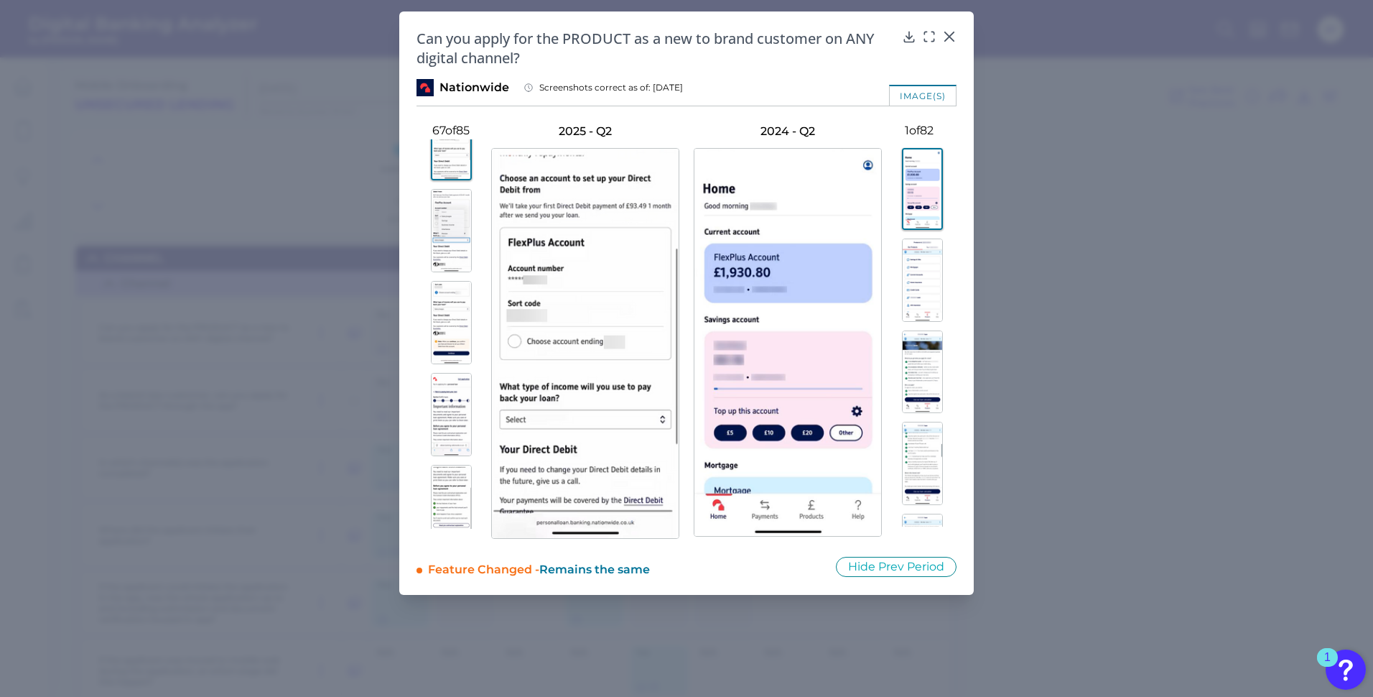
scroll to position [6114, 0]
click at [445, 287] on img at bounding box center [451, 318] width 41 height 83
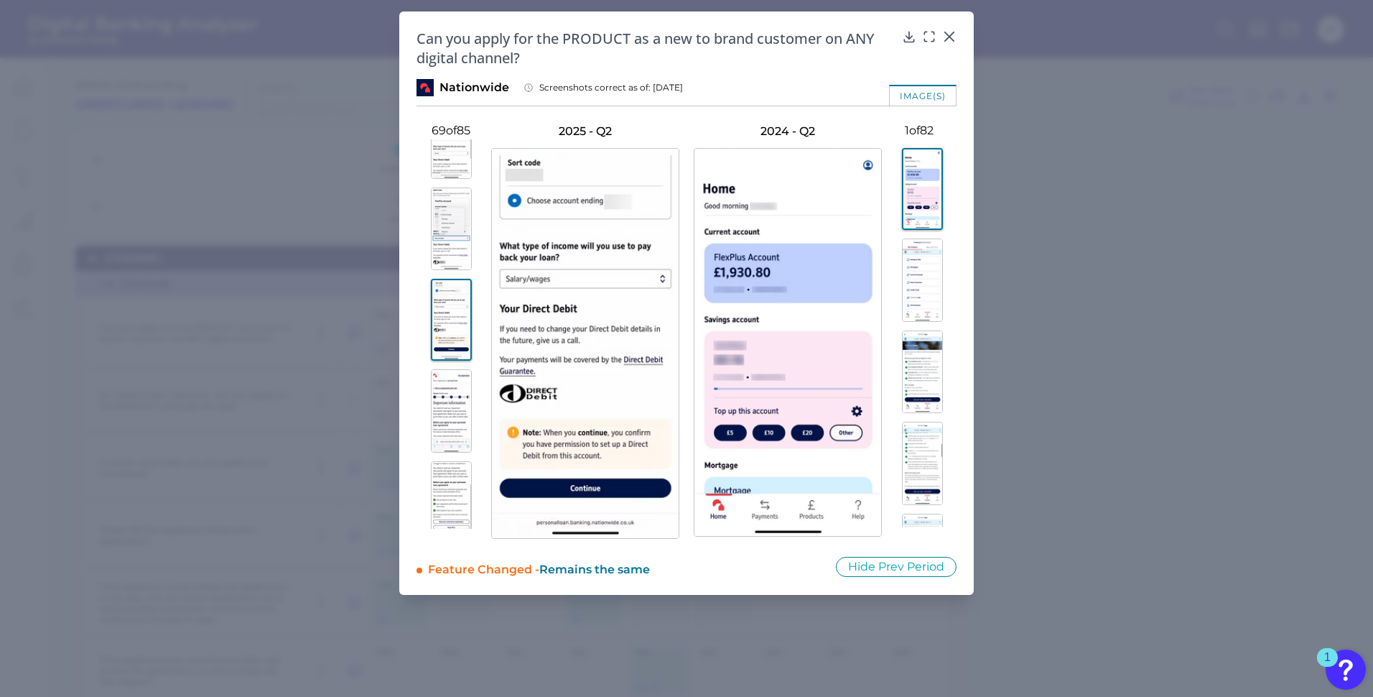
click at [447, 248] on img at bounding box center [451, 228] width 41 height 83
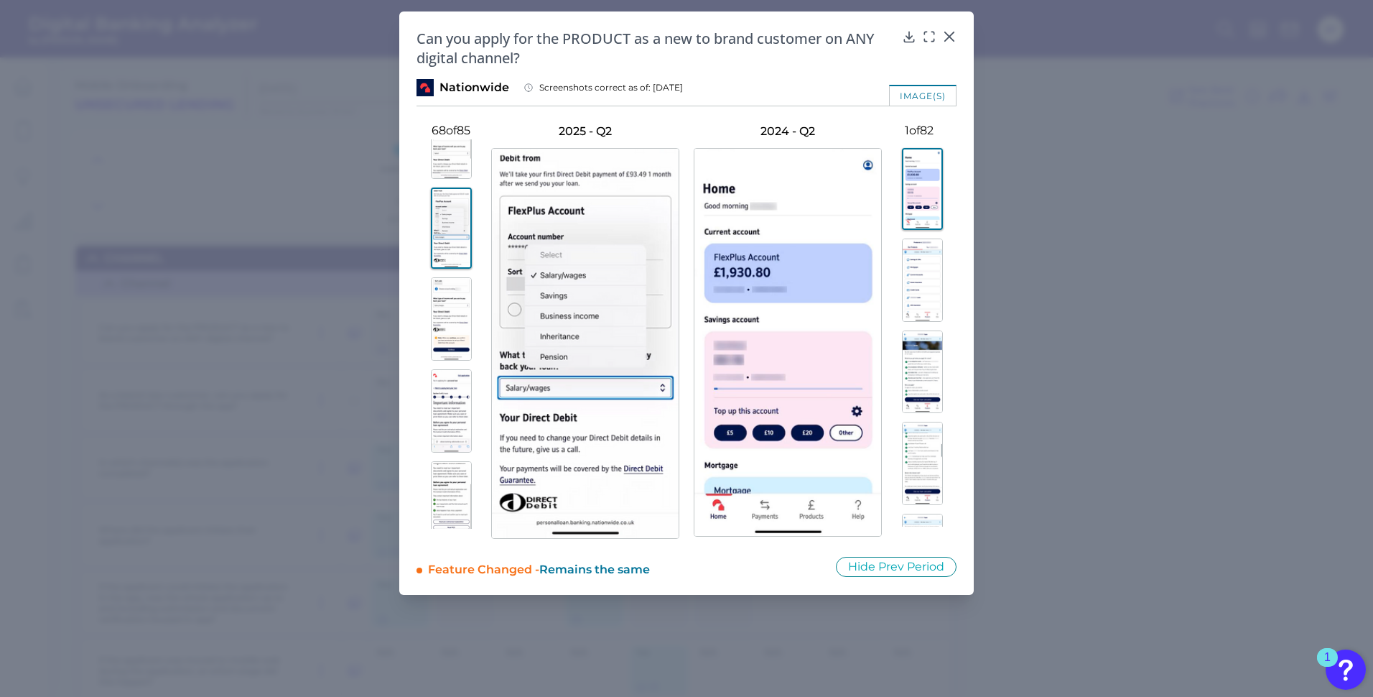
click at [460, 371] on img at bounding box center [451, 410] width 41 height 83
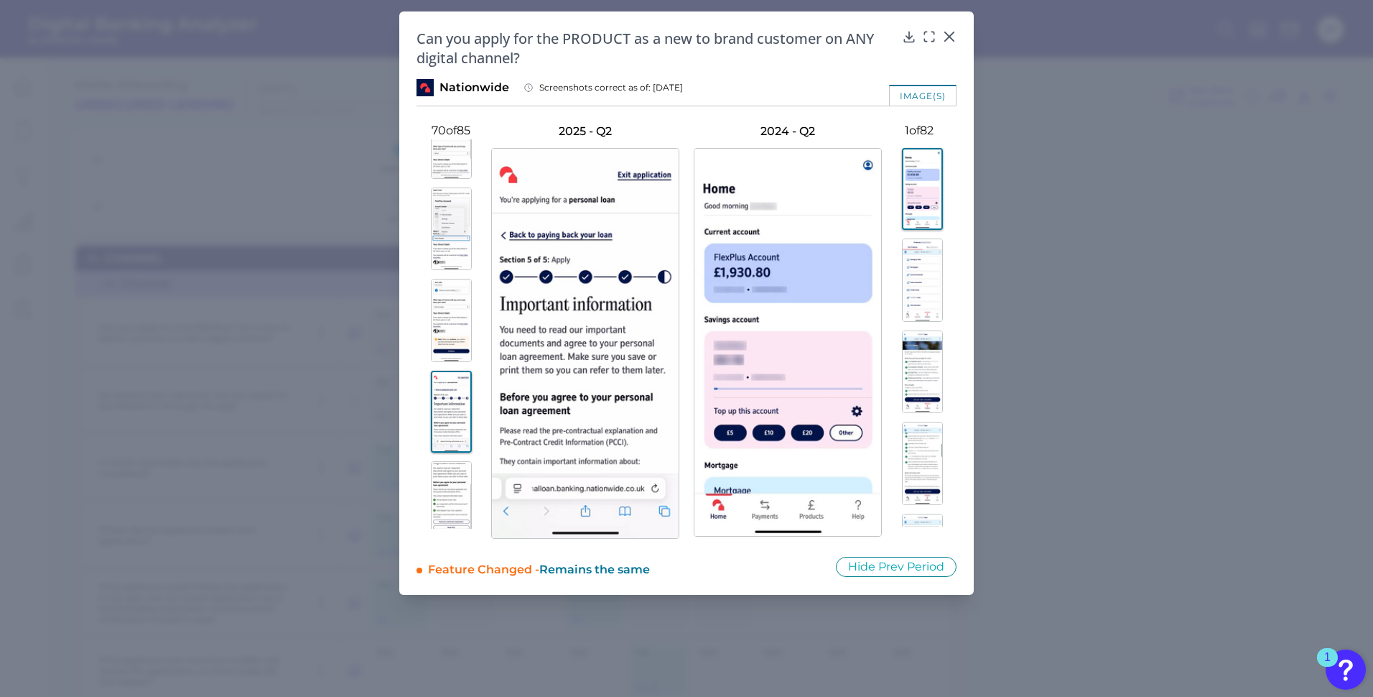
click at [458, 405] on img at bounding box center [451, 412] width 41 height 82
click at [457, 326] on img at bounding box center [451, 358] width 41 height 83
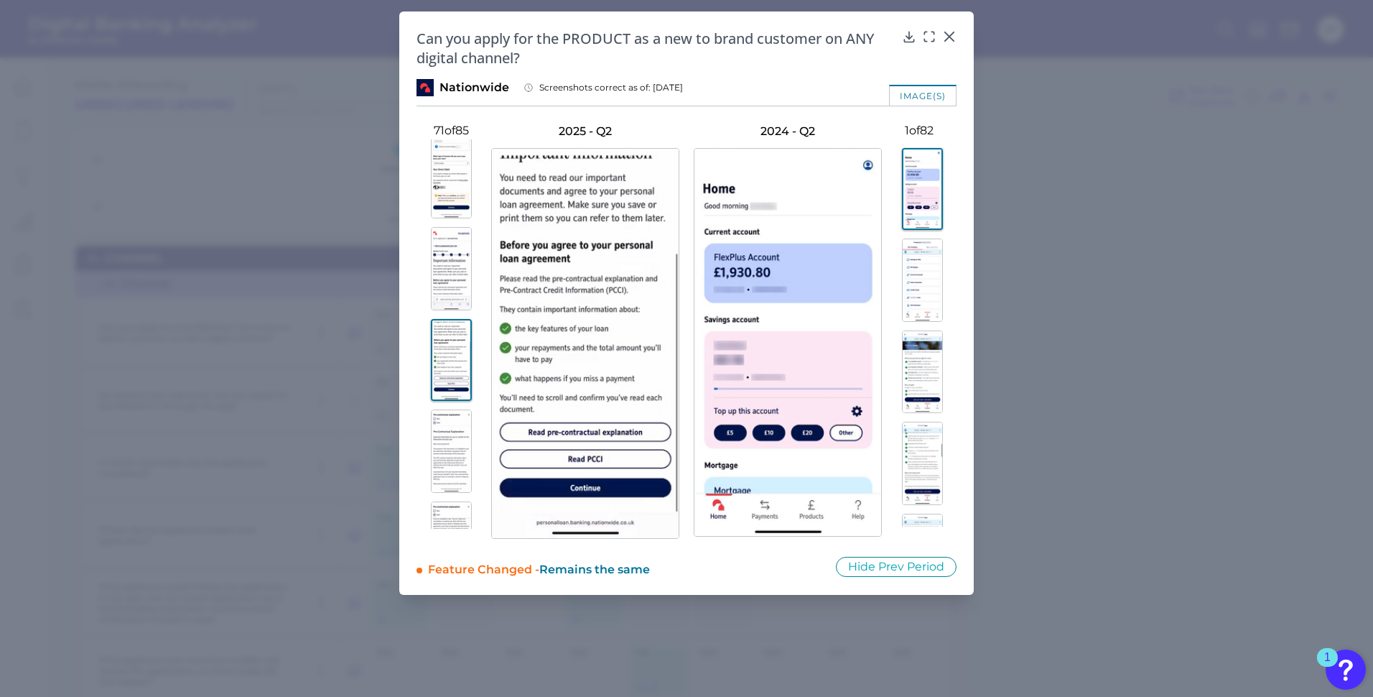
click at [452, 435] on img at bounding box center [451, 450] width 41 height 83
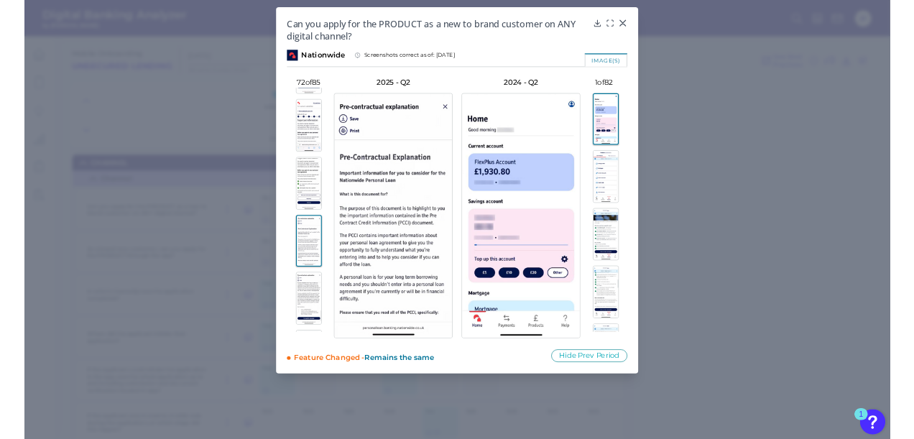
scroll to position [6401, 0]
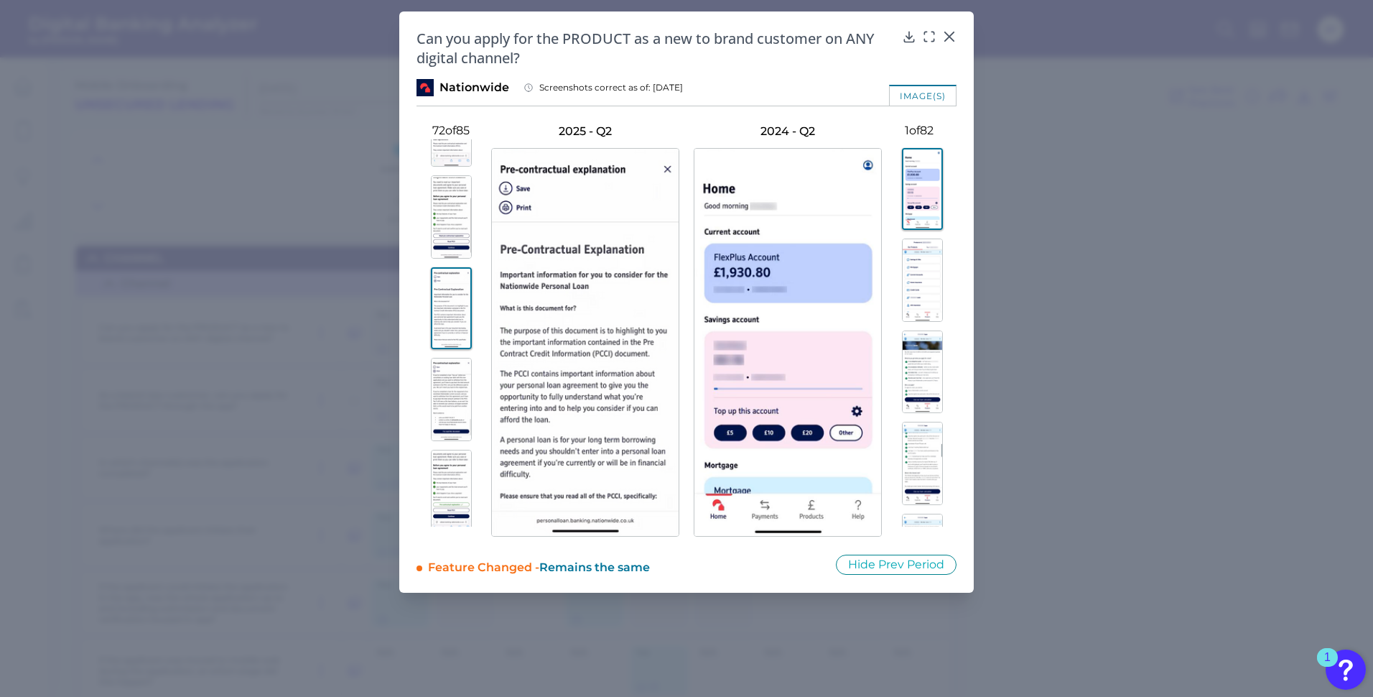
click at [452, 422] on img at bounding box center [451, 399] width 41 height 83
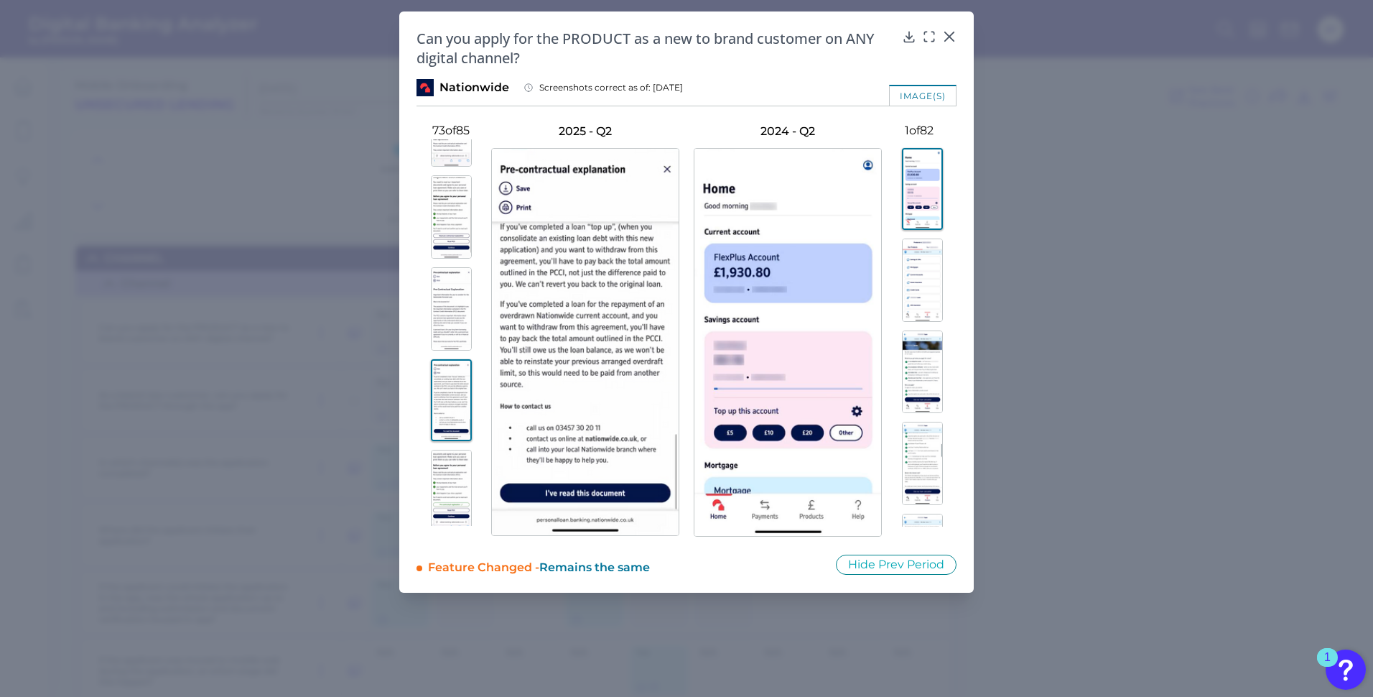
click at [445, 213] on img at bounding box center [451, 216] width 41 height 83
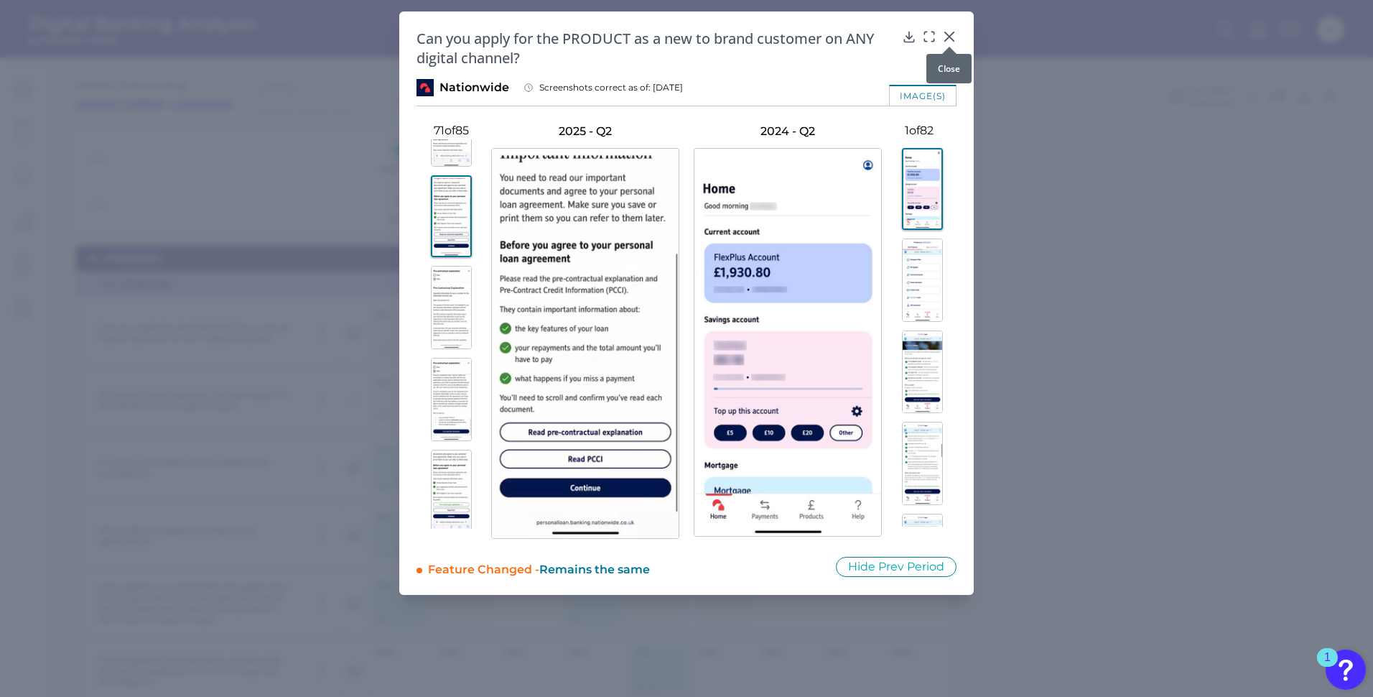
click at [950, 42] on div at bounding box center [949, 47] width 14 height 14
click at [943, 32] on icon at bounding box center [949, 36] width 14 height 14
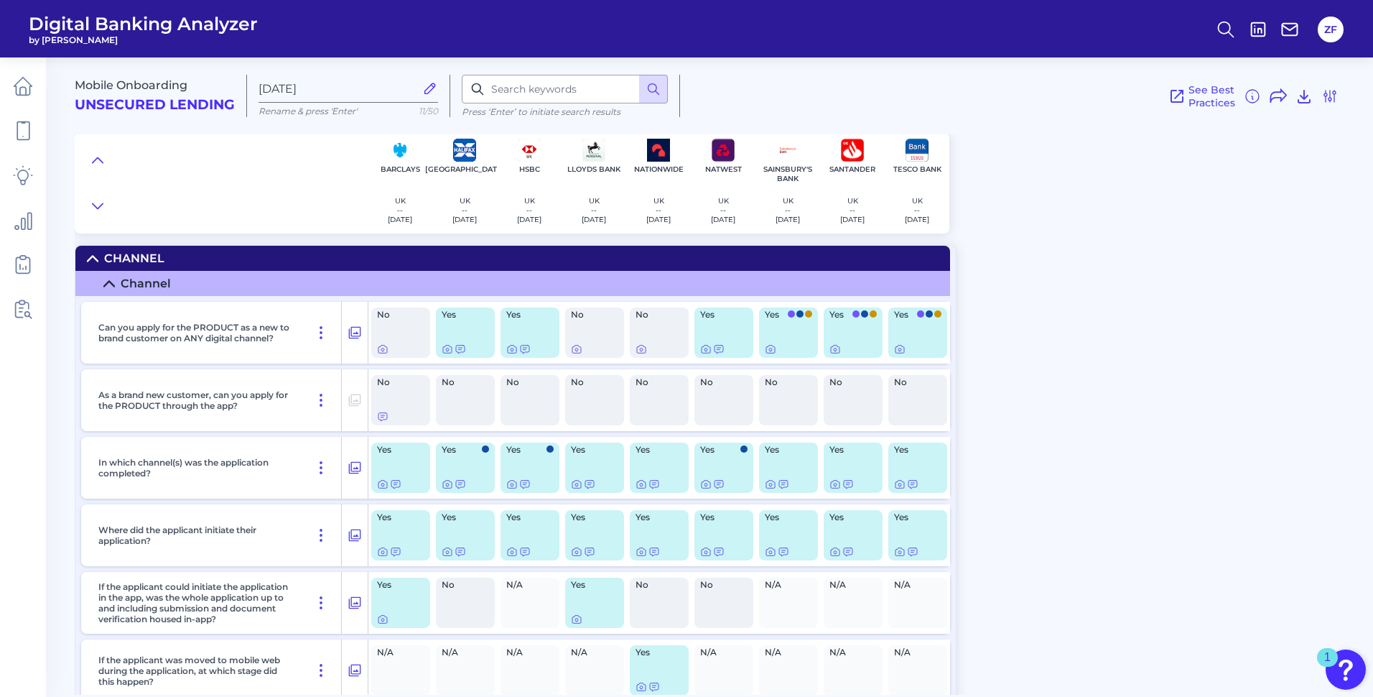
click at [259, 242] on div "Mobile Onboarding Unsecured Lending [DATE] Rename & press 'Enter' 11/50 Press ‘…" at bounding box center [724, 371] width 1299 height 648
